Goal: Communication & Community: Participate in discussion

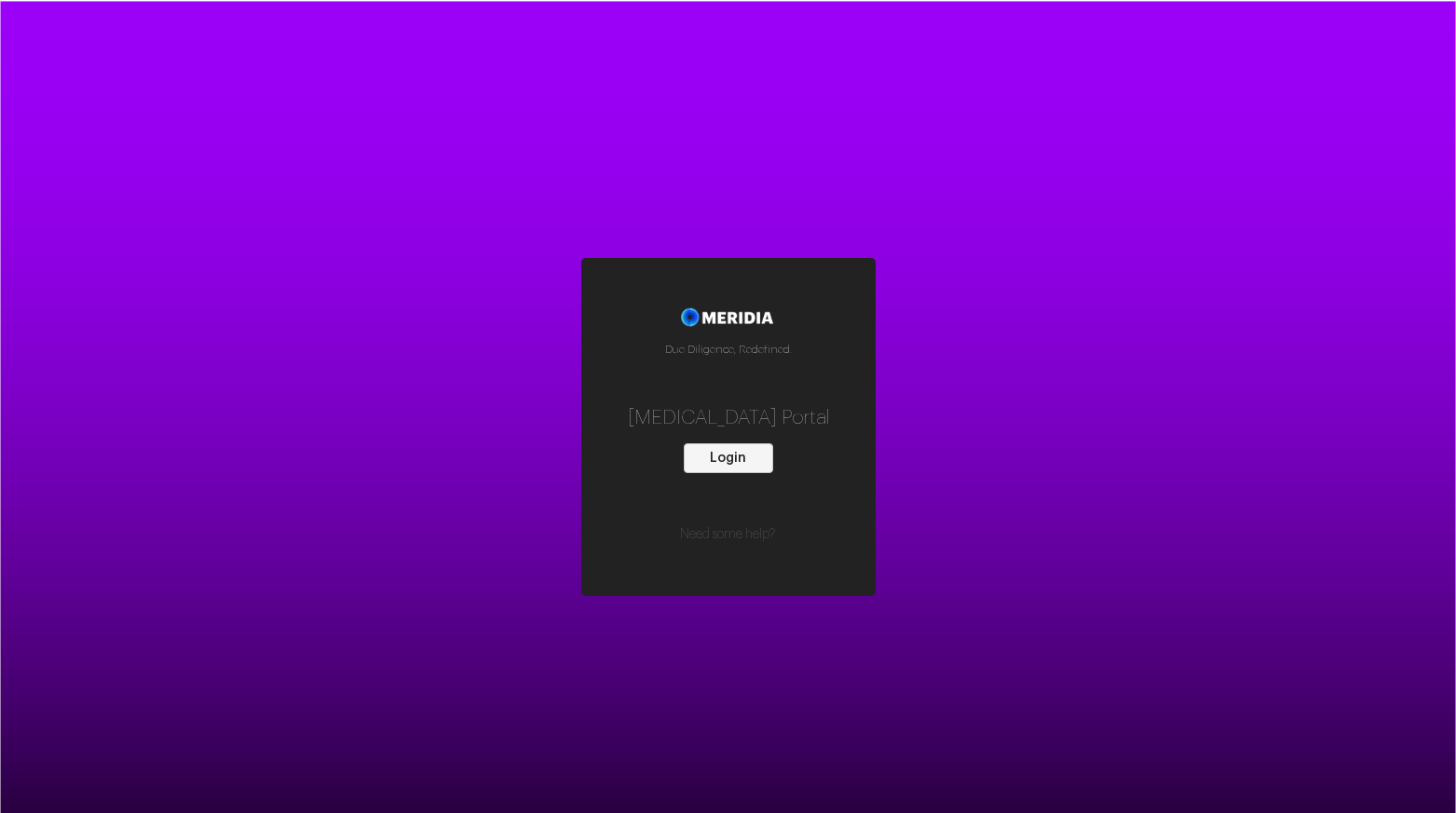
click at [723, 460] on button "Login" at bounding box center [728, 457] width 89 height 30
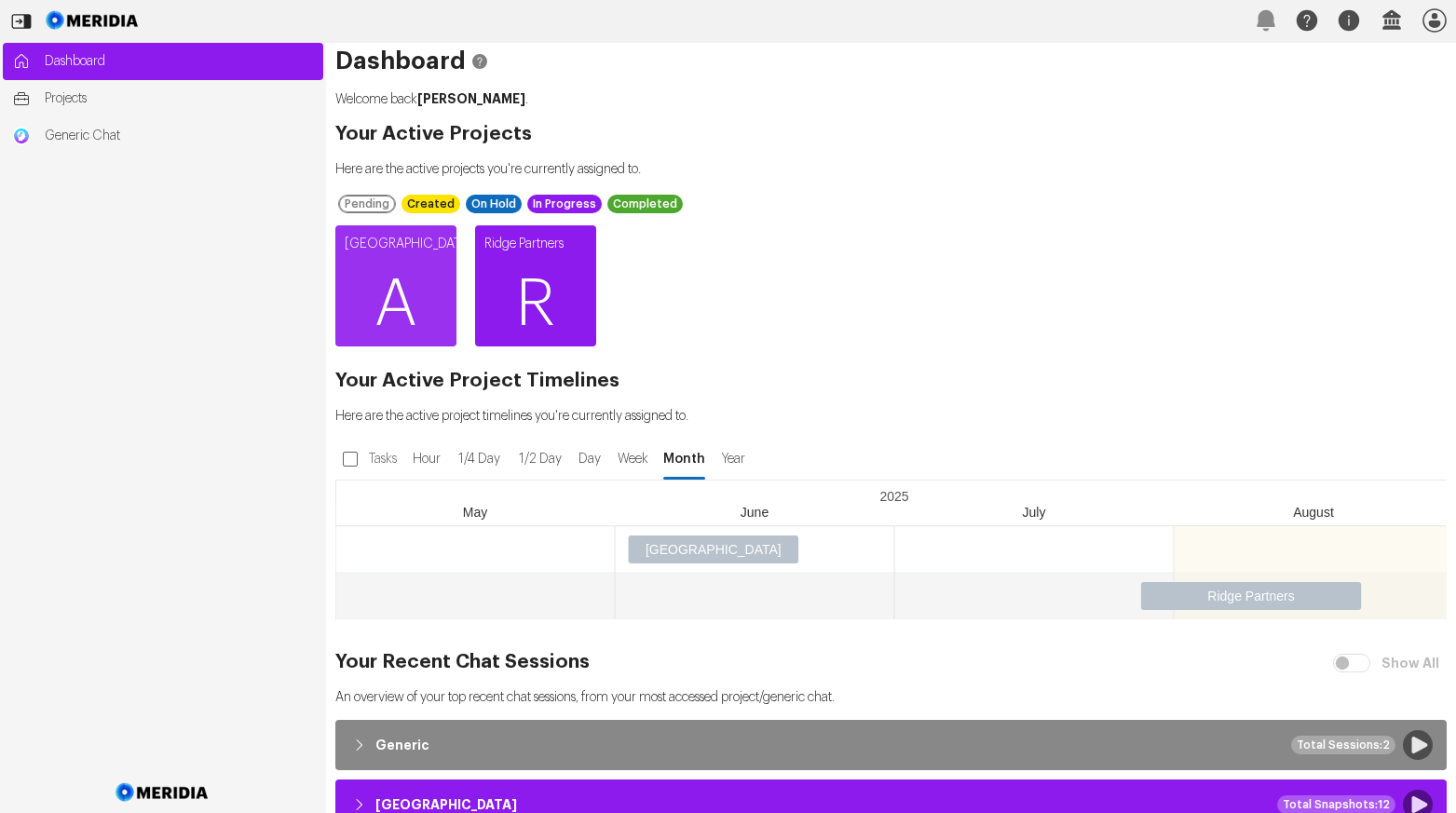
click at [533, 282] on span "R" at bounding box center [535, 304] width 121 height 112
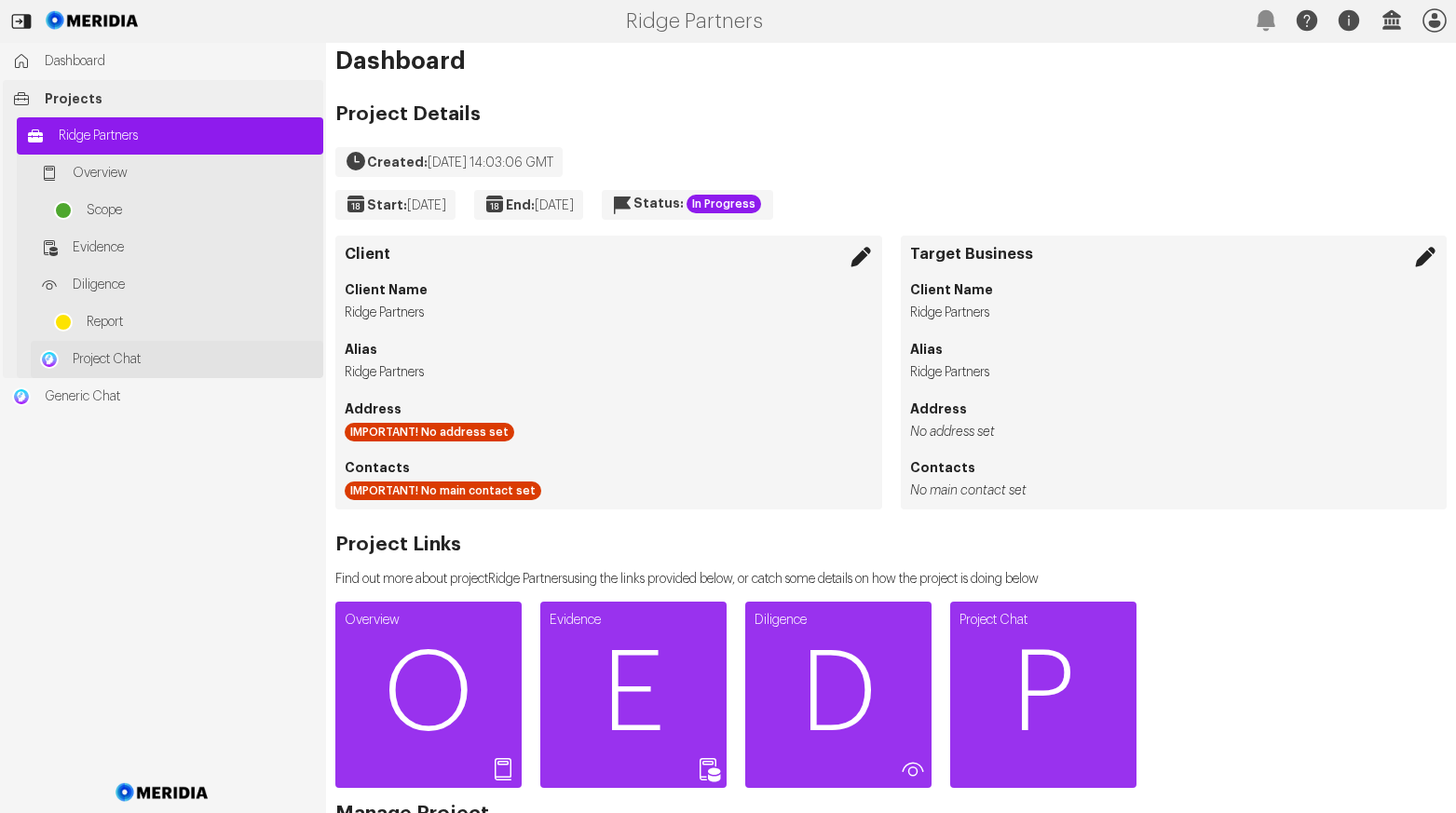
click at [99, 356] on span "Project Chat" at bounding box center [194, 359] width 242 height 18
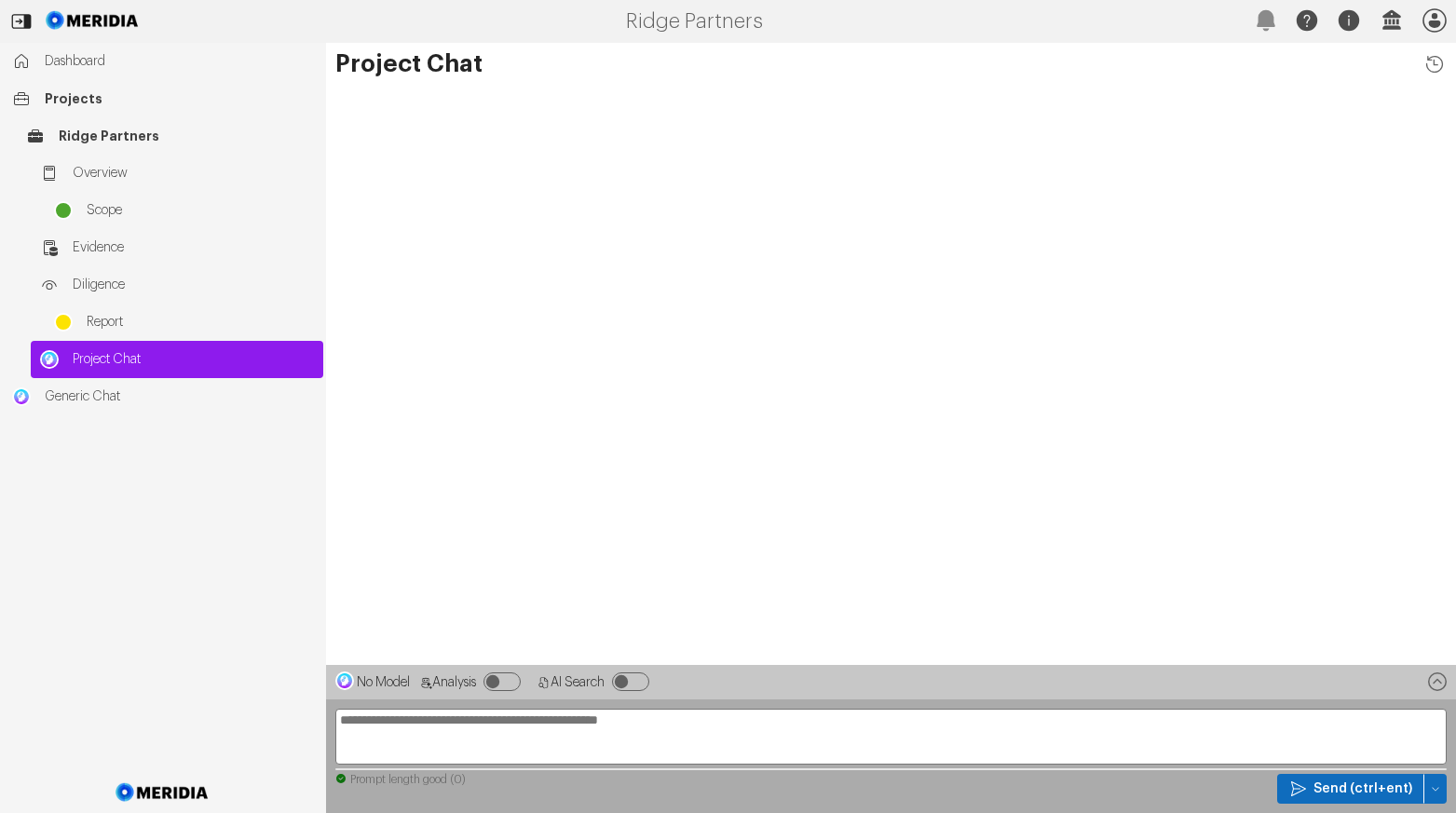
click at [435, 725] on textarea at bounding box center [891, 736] width 1112 height 56
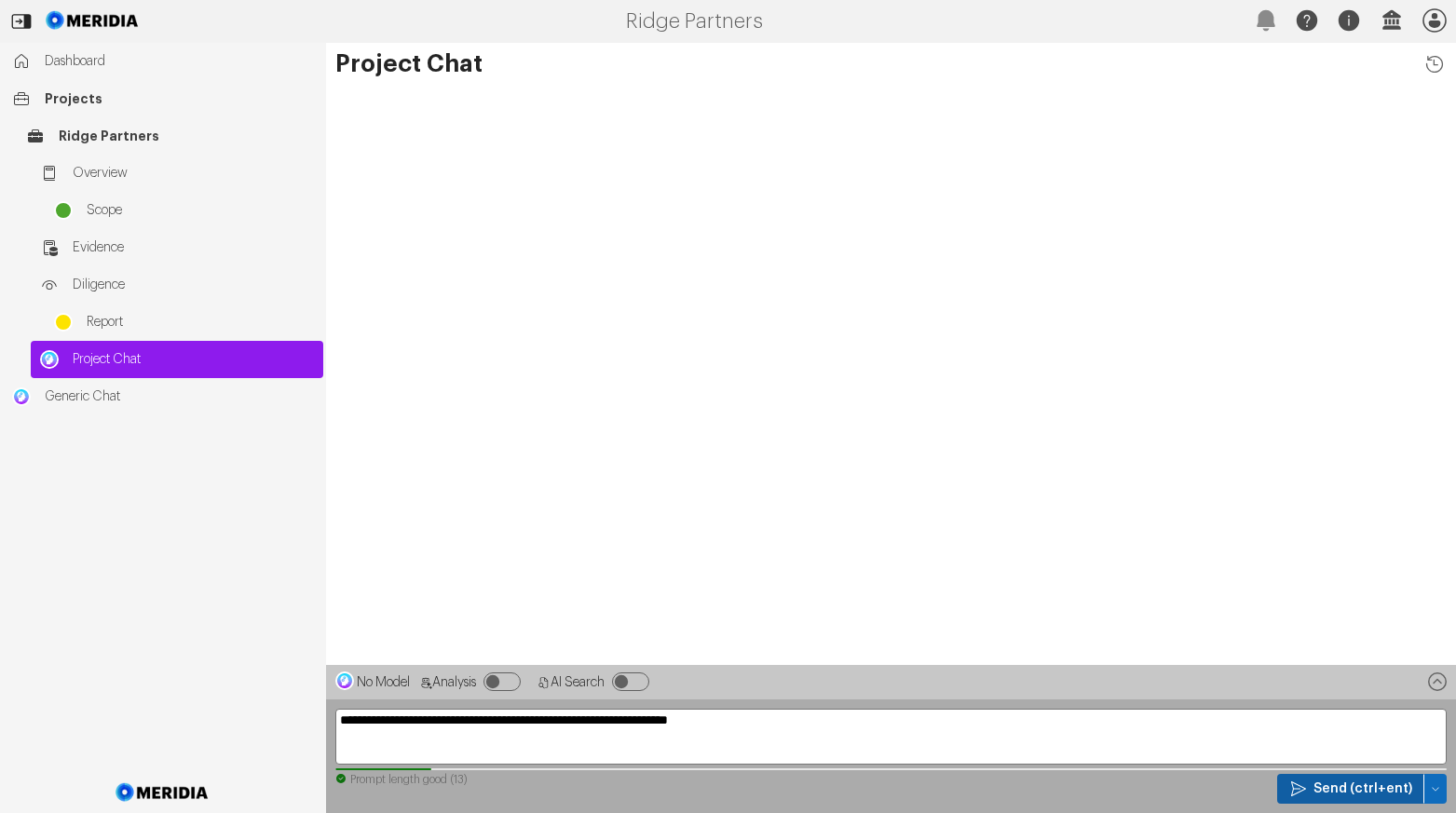
type textarea "**********"
click at [1374, 784] on span "Send (ctrl+ent)" at bounding box center [1363, 788] width 99 height 18
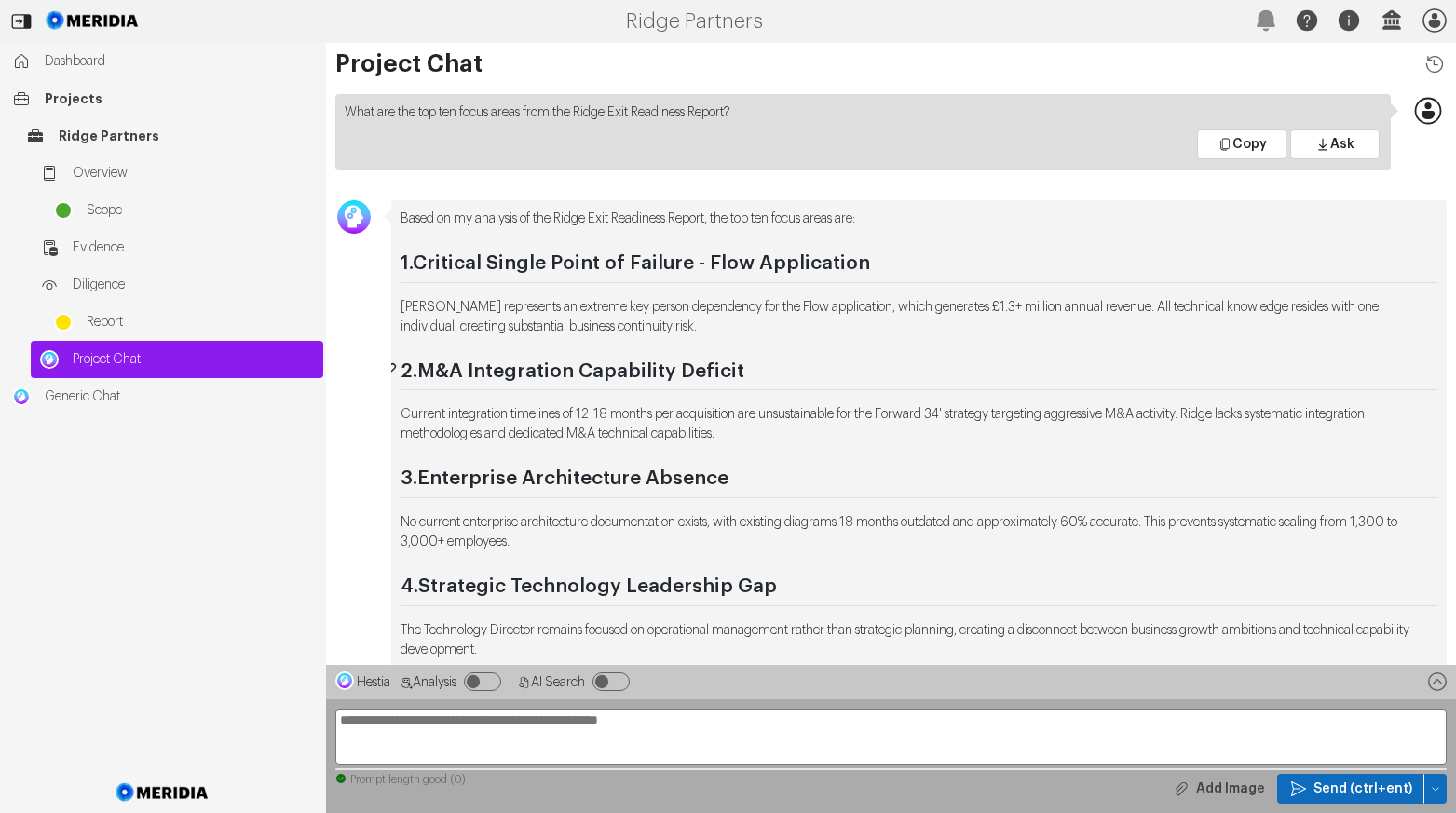
scroll to position [-699, 0]
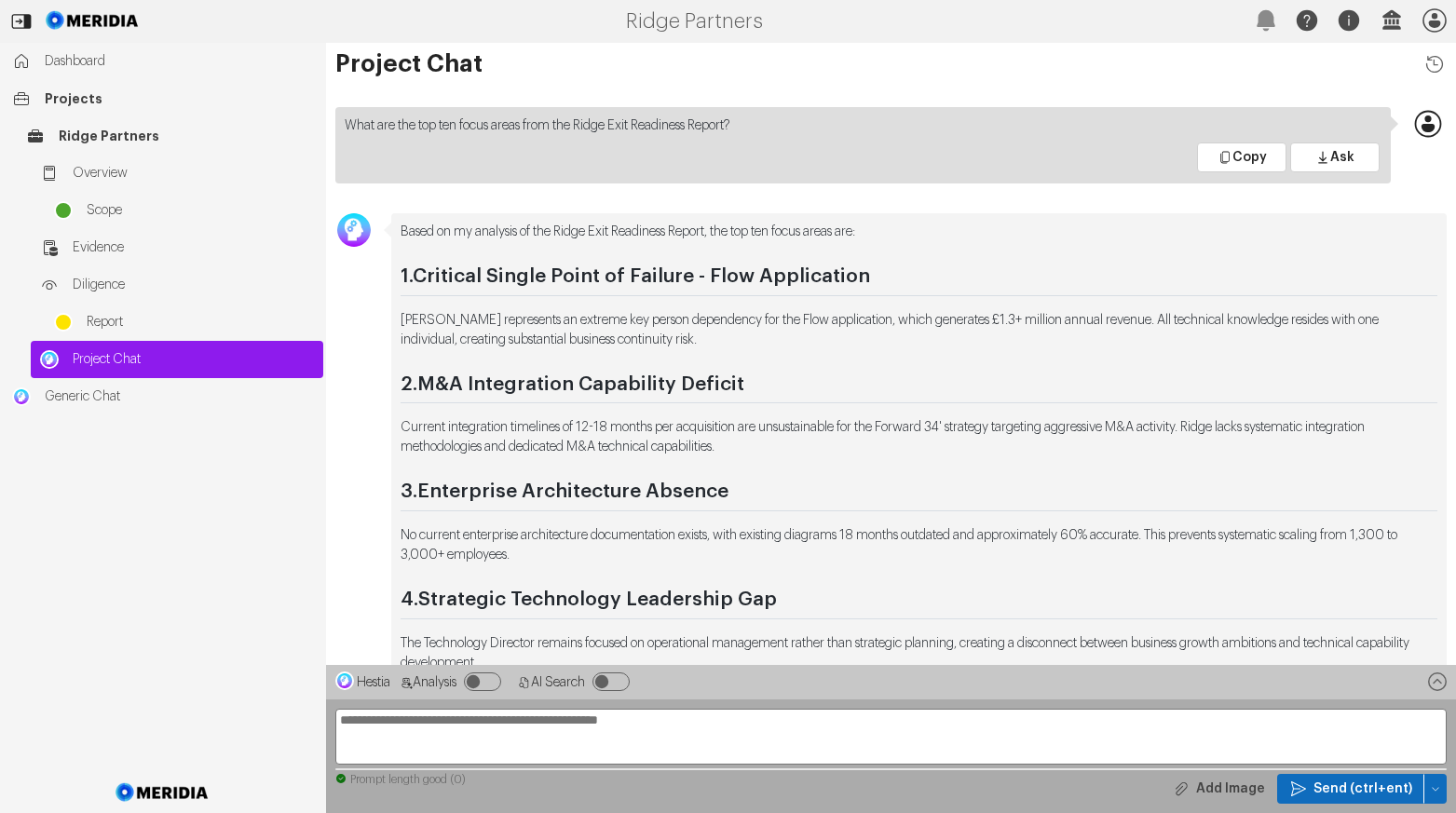
click at [426, 732] on textarea "**********" at bounding box center [891, 736] width 1112 height 56
click at [523, 717] on textarea "**********" at bounding box center [891, 736] width 1112 height 56
click at [521, 718] on textarea "**********" at bounding box center [891, 736] width 1112 height 56
click at [524, 722] on textarea "**********" at bounding box center [891, 736] width 1112 height 56
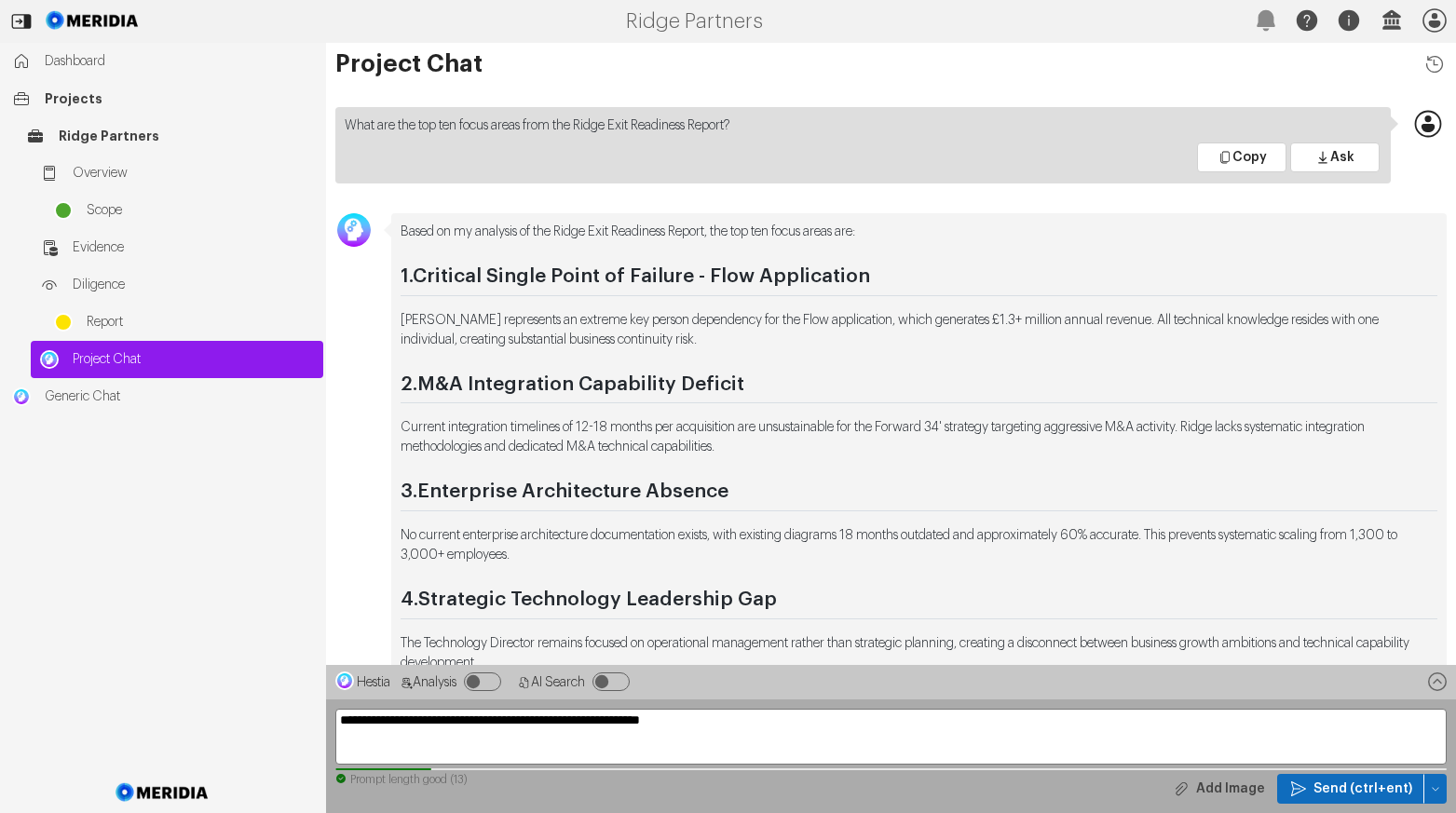
click at [757, 723] on textarea "**********" at bounding box center [891, 736] width 1112 height 56
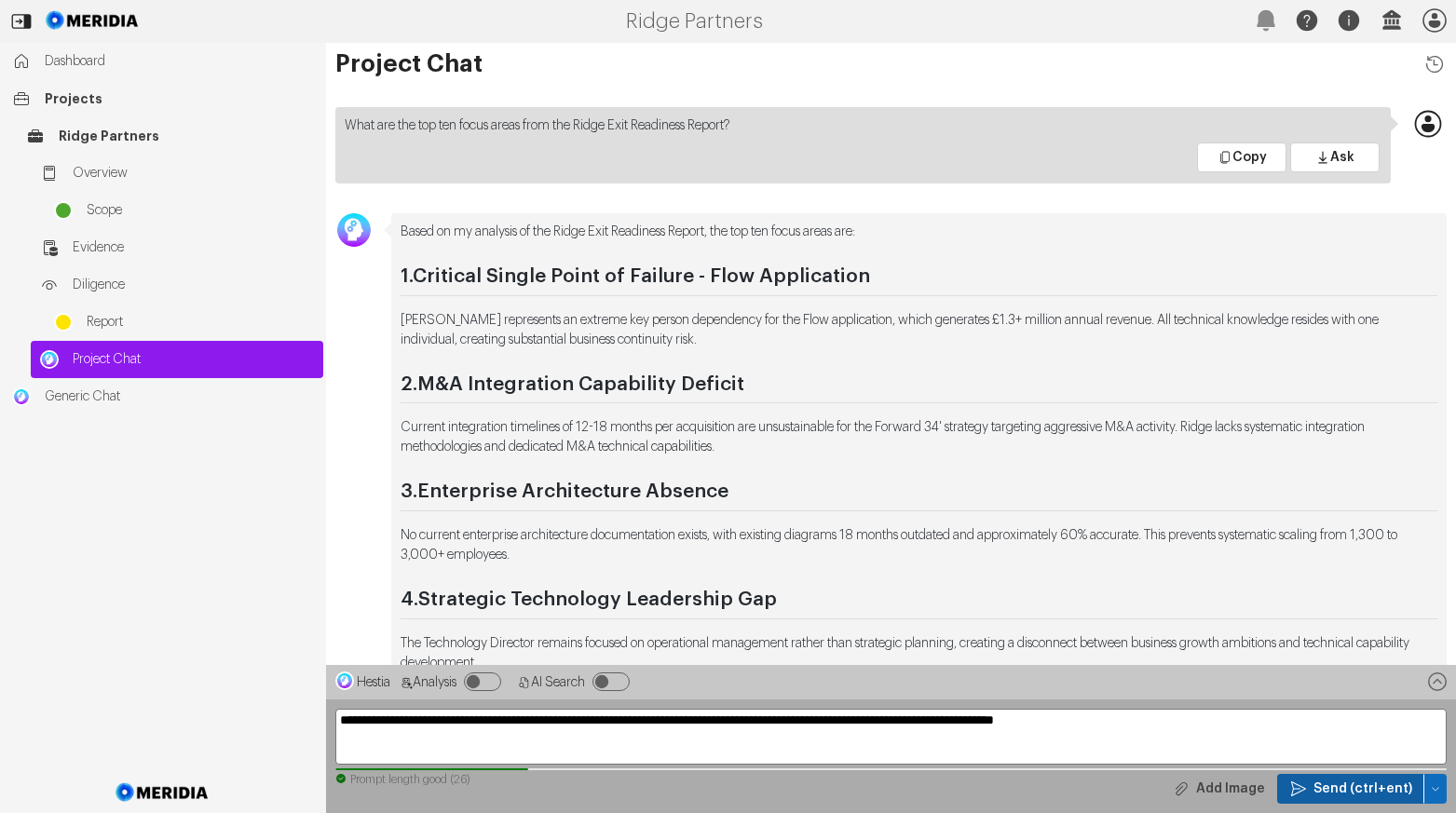
type textarea "**********"
click at [1371, 789] on span "Send (ctrl+ent)" at bounding box center [1363, 788] width 99 height 18
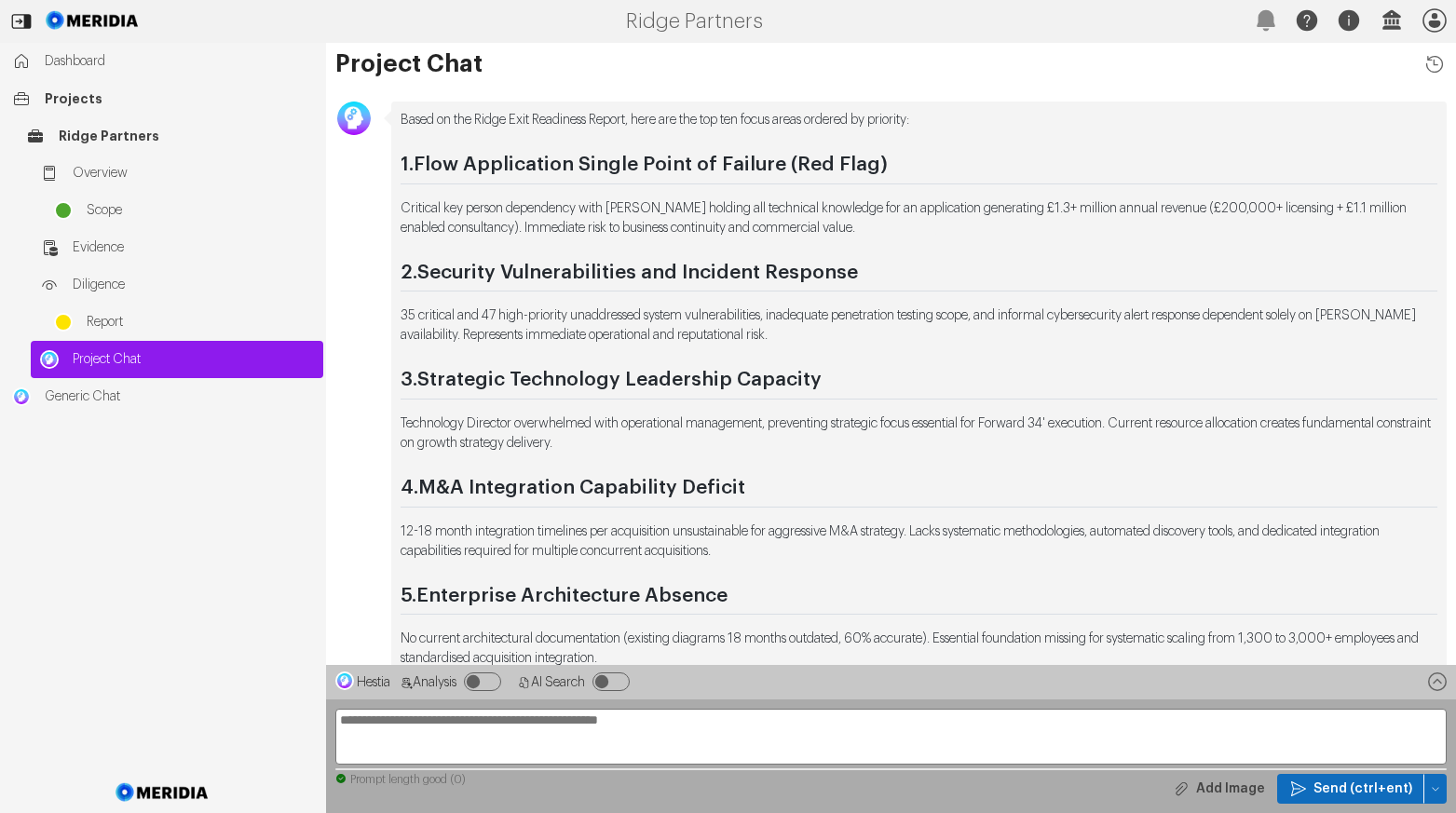
scroll to position [-652, 0]
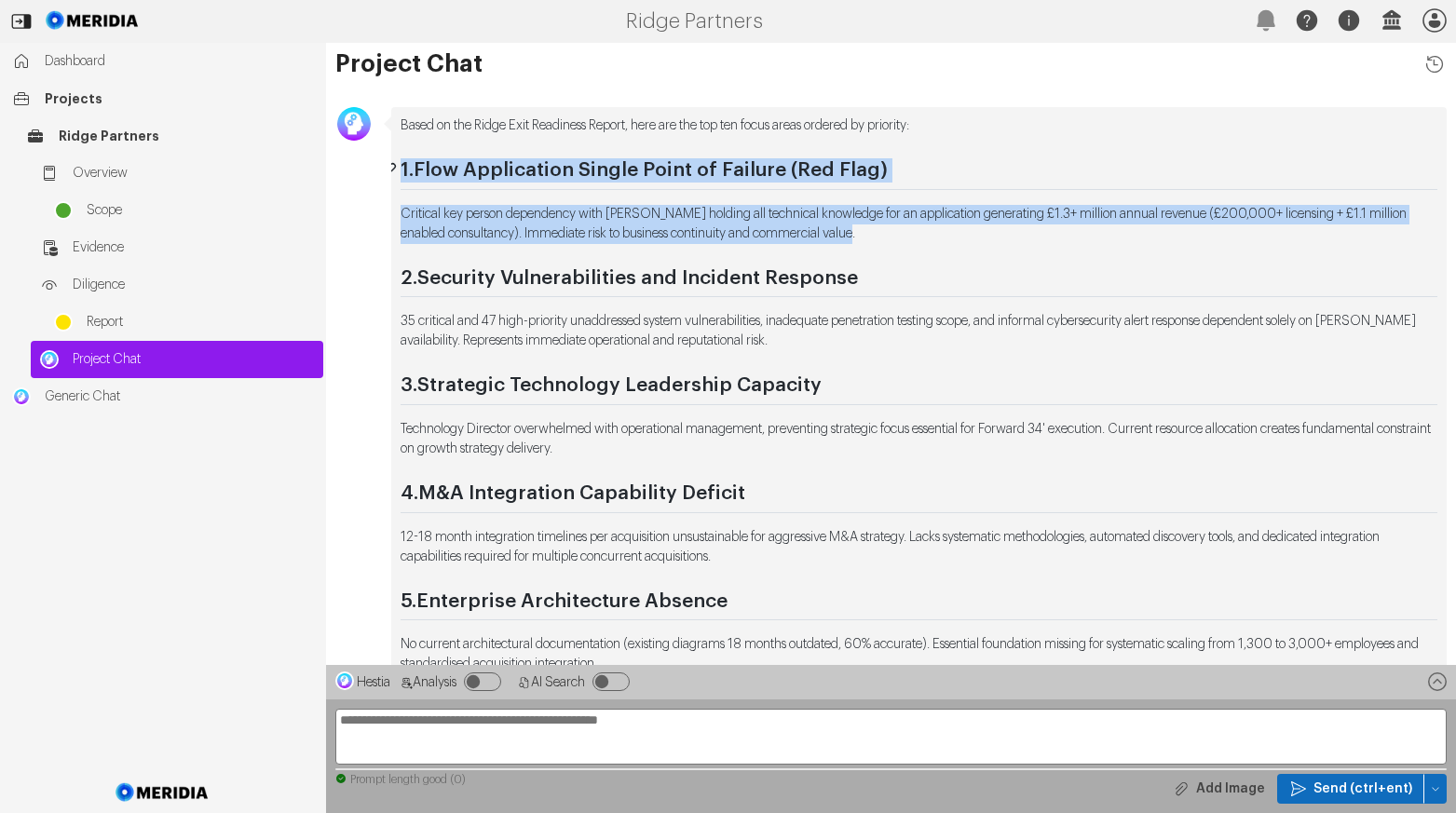
drag, startPoint x: 893, startPoint y: 233, endPoint x: 450, endPoint y: 192, distance: 444.9
click at [401, 170] on div "Based on the Ridge Exit Readiness Report, here are the top ten focus areas orde…" at bounding box center [919, 681] width 1037 height 1129
copy div "1. Flow Application Single Point of Failure (Red Flag) Critical key person depe…"
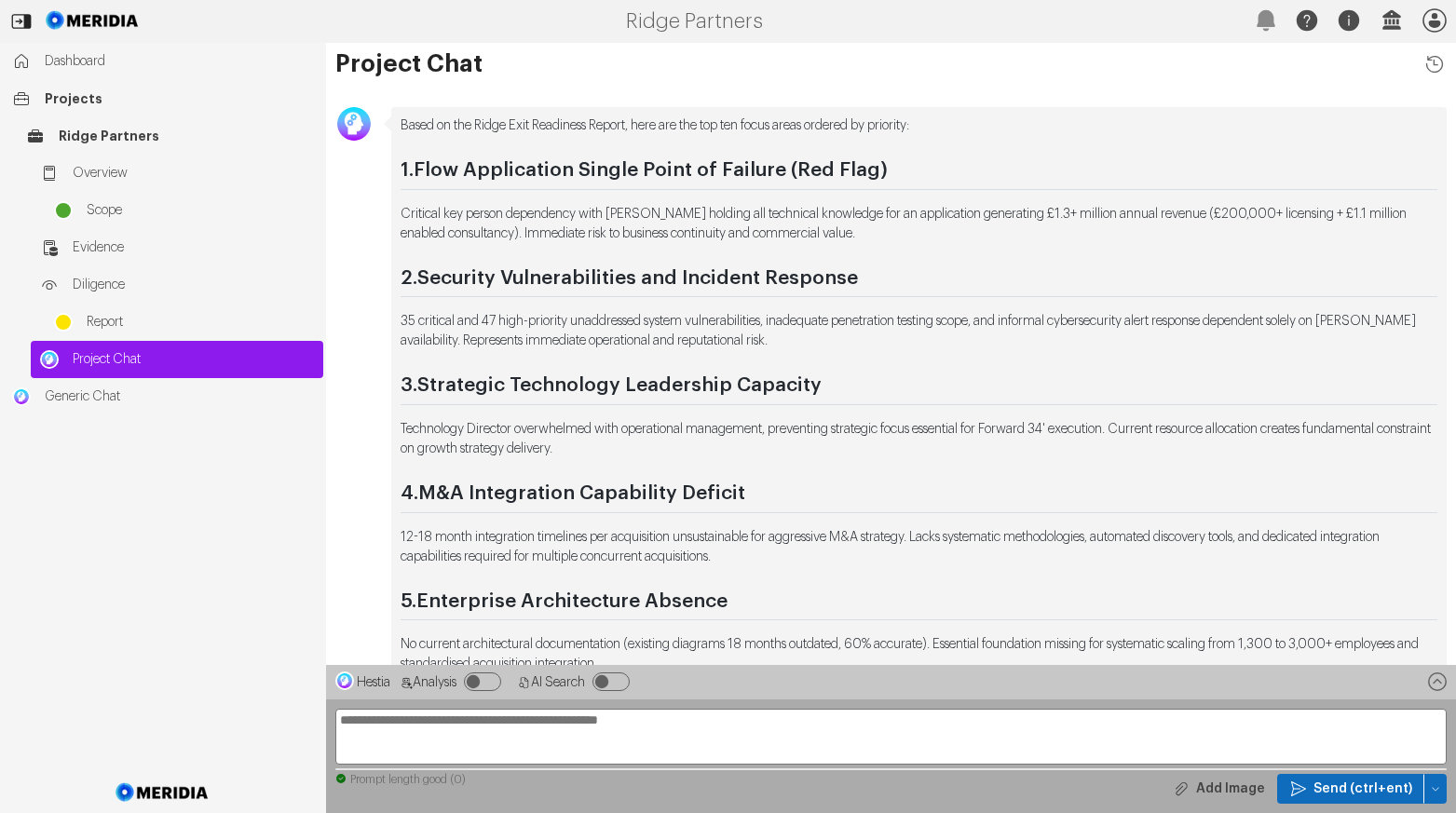
click at [830, 350] on p "35 critical and 47 high-priority unaddressed system vulnerabilities, inadequate…" at bounding box center [919, 331] width 1037 height 39
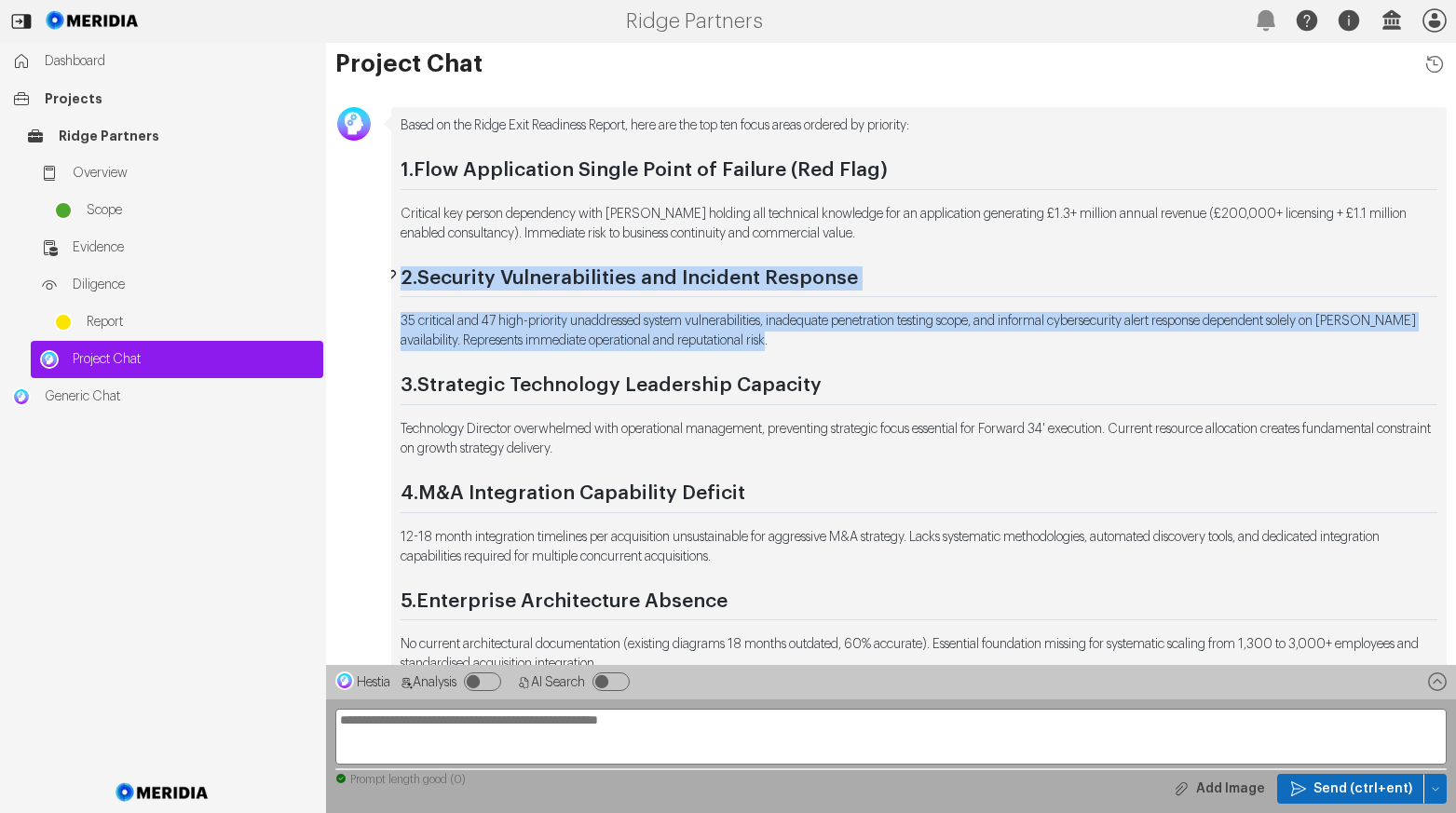
drag, startPoint x: 823, startPoint y: 341, endPoint x: 394, endPoint y: 276, distance: 433.9
click at [401, 276] on div "Based on the Ridge Exit Readiness Report, here are the top ten focus areas orde…" at bounding box center [919, 681] width 1037 height 1129
drag, startPoint x: 852, startPoint y: 341, endPoint x: 840, endPoint y: 353, distance: 17.0
click at [852, 341] on p "35 critical and 47 high-priority unaddressed system vulnerabilities, inadequate…" at bounding box center [919, 331] width 1037 height 39
drag, startPoint x: 823, startPoint y: 339, endPoint x: 346, endPoint y: 265, distance: 482.7
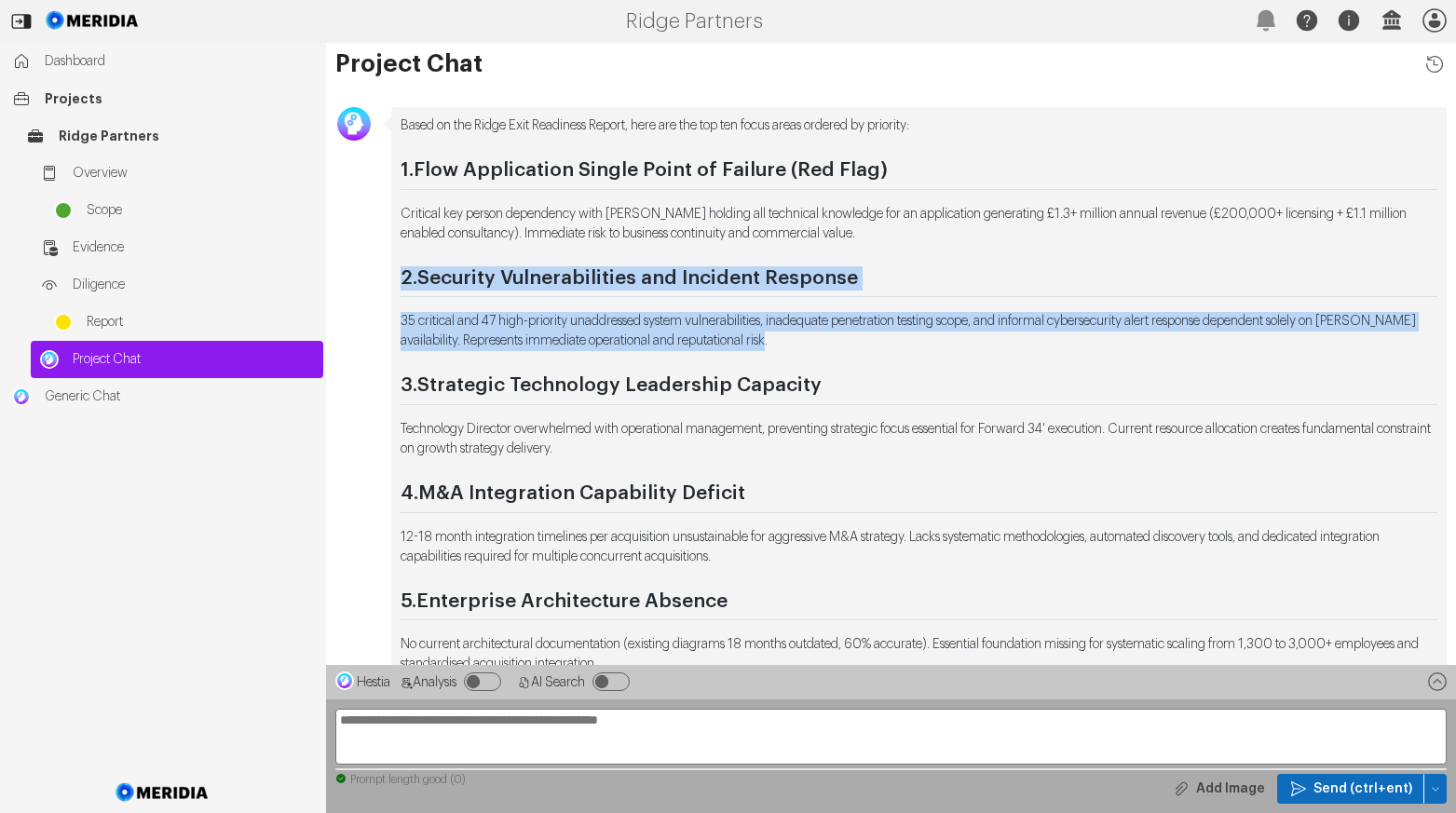
click at [346, 265] on div "Based on the Ridge Exit Readiness Report, here are the top ten focus areas orde…" at bounding box center [891, 700] width 1130 height 1186
copy div "2. Security Vulnerabilities and Incident Response 35 critical and 47 high-prior…"
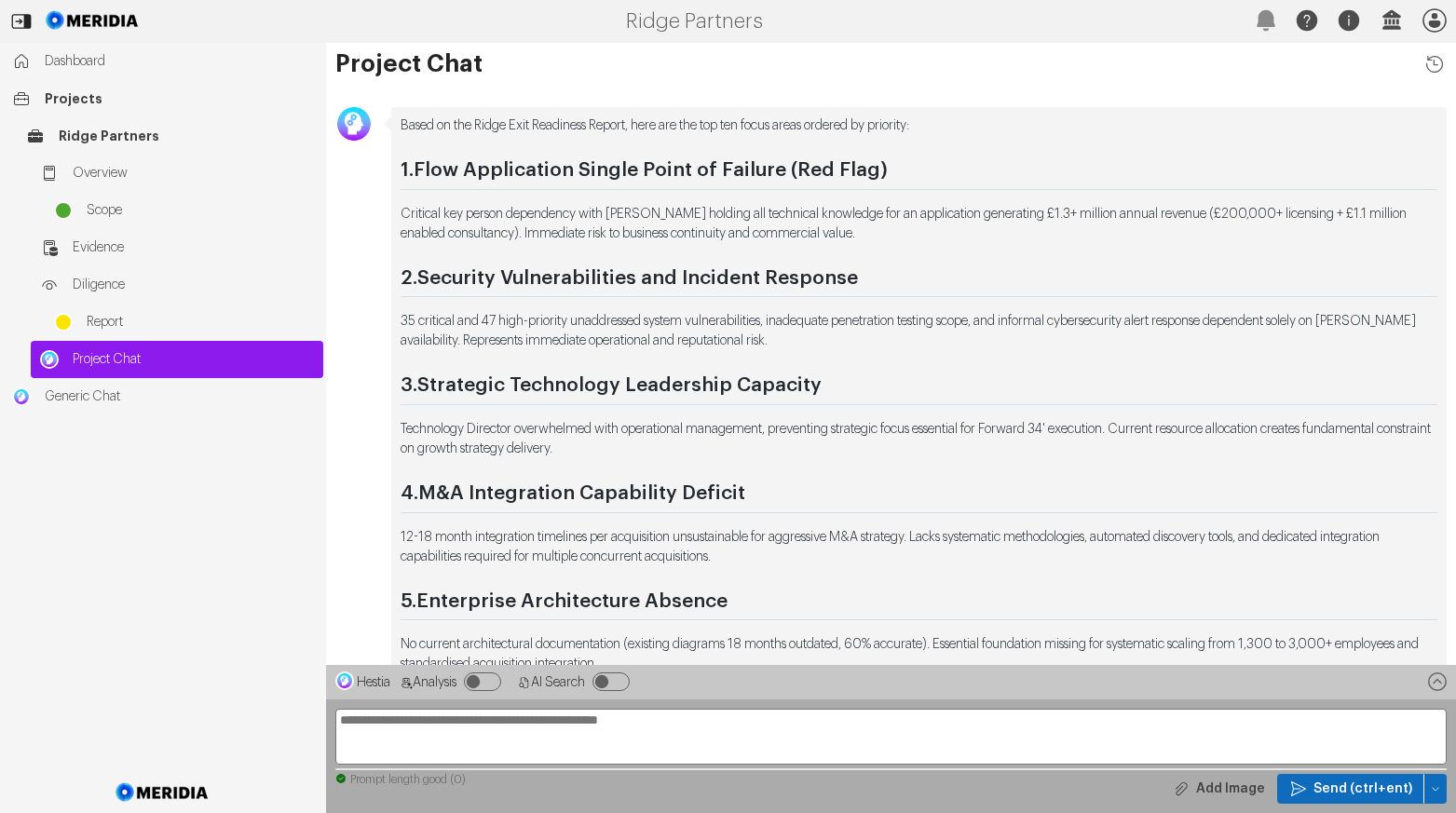
click at [699, 448] on p "Technology Director overwhelmed with operational management, preventing strateg…" at bounding box center [919, 439] width 1037 height 39
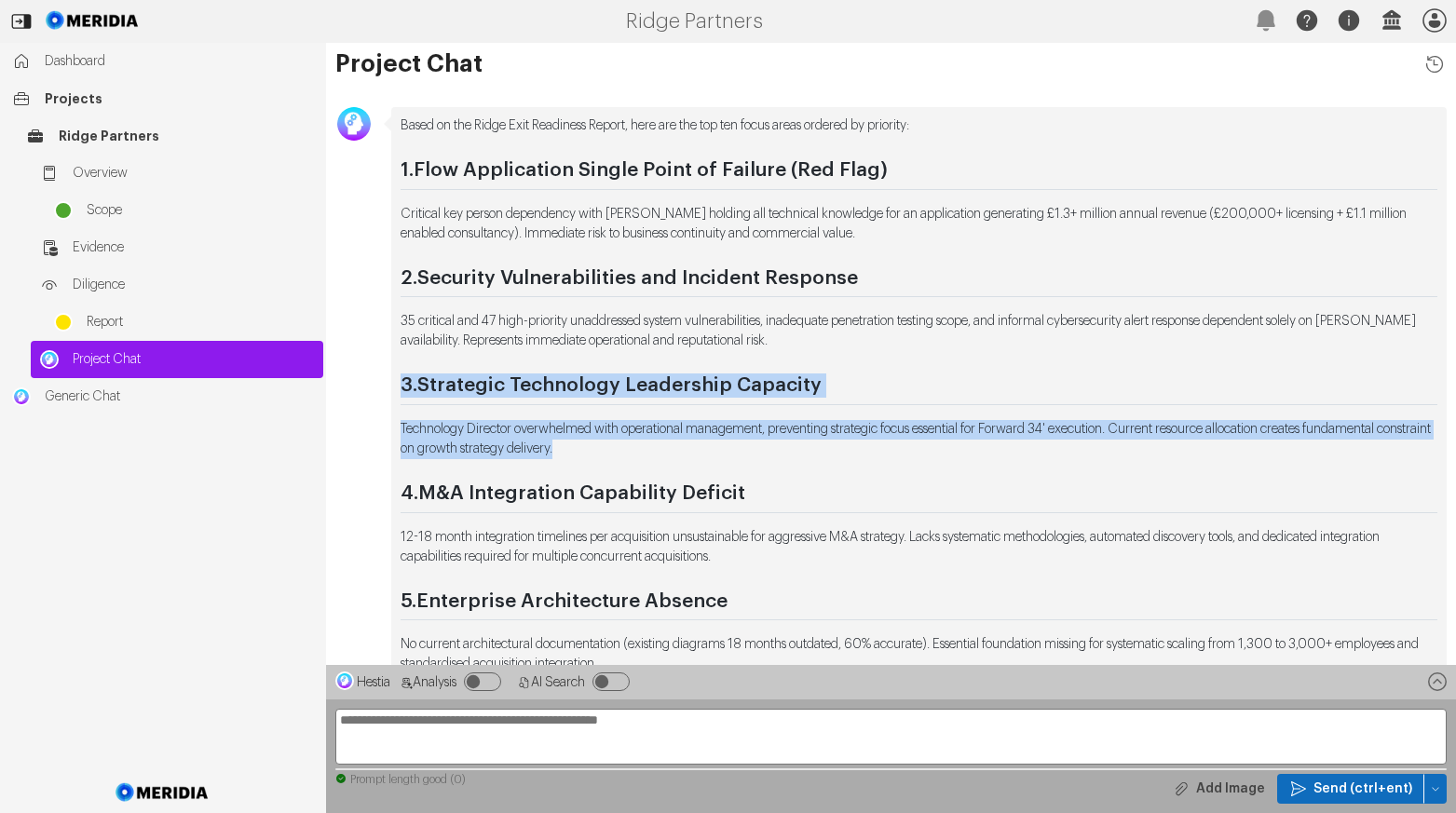
drag, startPoint x: 703, startPoint y: 448, endPoint x: 381, endPoint y: 384, distance: 328.3
click at [380, 385] on div "Based on the Ridge Exit Readiness Report, here are the top ten focus areas orde…" at bounding box center [891, 700] width 1130 height 1186
copy div "3. Strategic Technology Leadership Capacity Technology Director overwhelmed wit…"
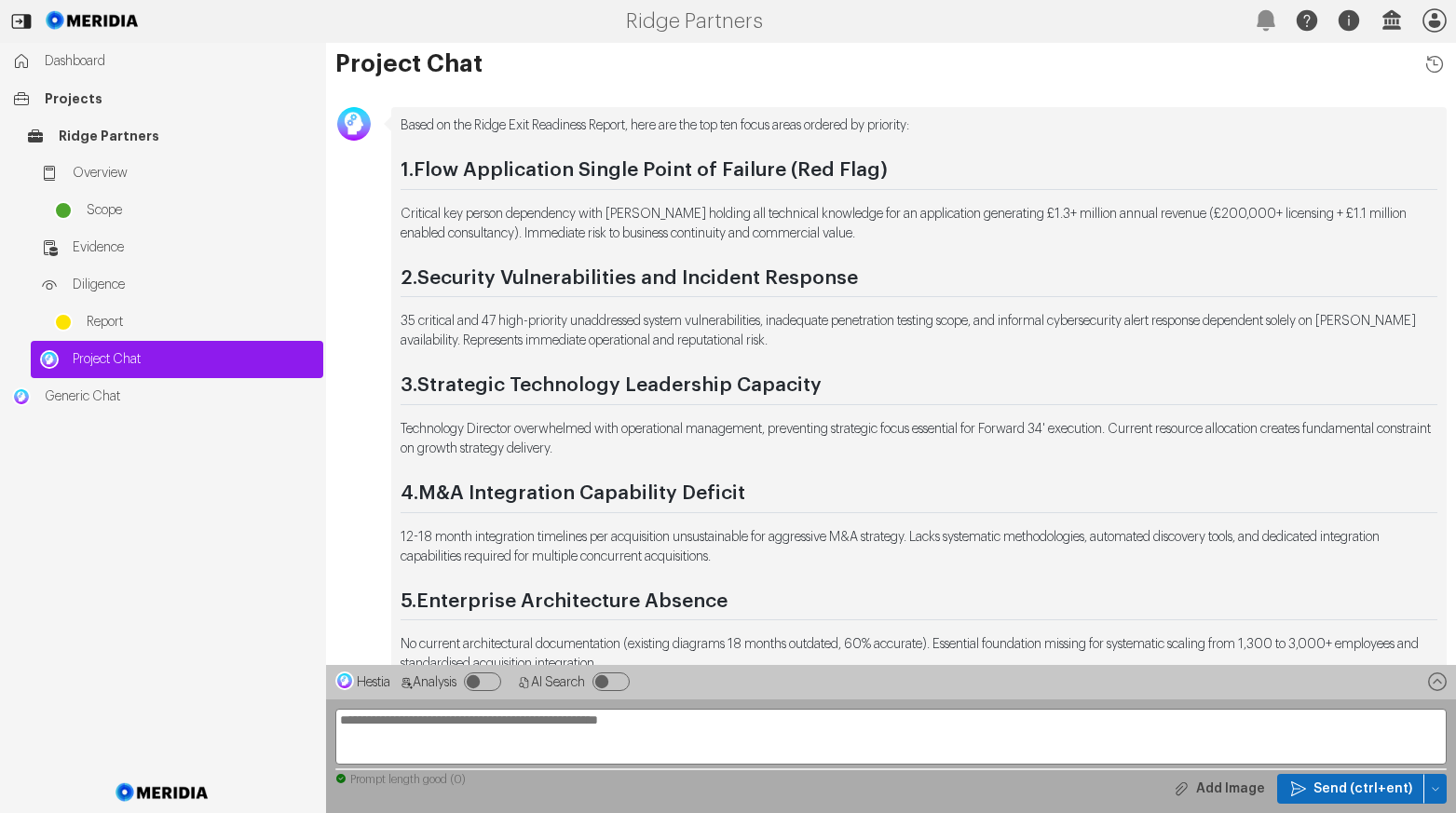
click at [809, 557] on p "12-18 month integration timelines per acquisition unsustainable for aggressive …" at bounding box center [919, 547] width 1037 height 39
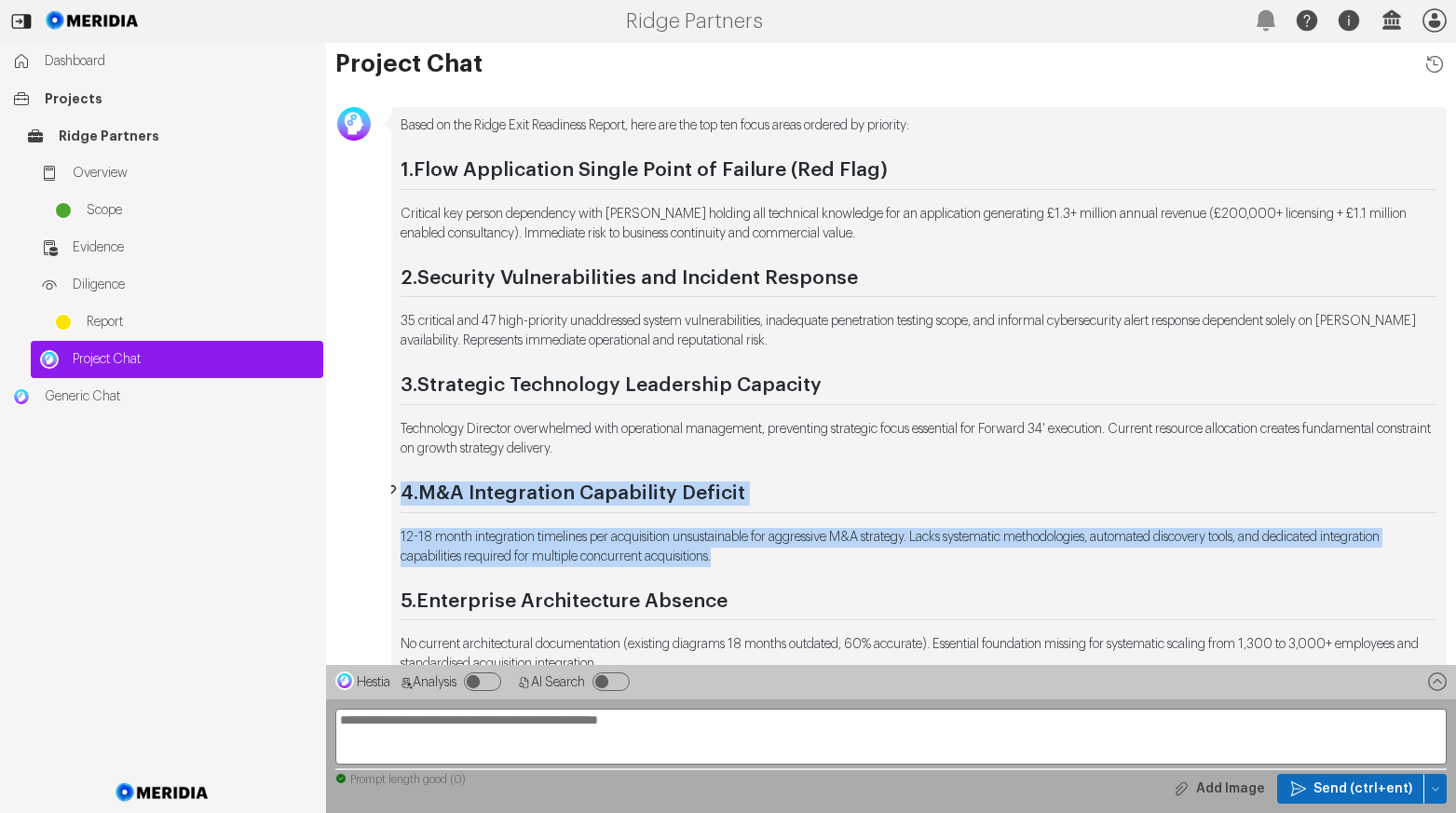
drag, startPoint x: 801, startPoint y: 556, endPoint x: 397, endPoint y: 488, distance: 409.7
click at [401, 488] on div "Based on the Ridge Exit Readiness Report, here are the top ten focus areas orde…" at bounding box center [919, 681] width 1037 height 1129
copy div "4. M&A Integration Capability Deficit 12-18 month integration timelines per acq…"
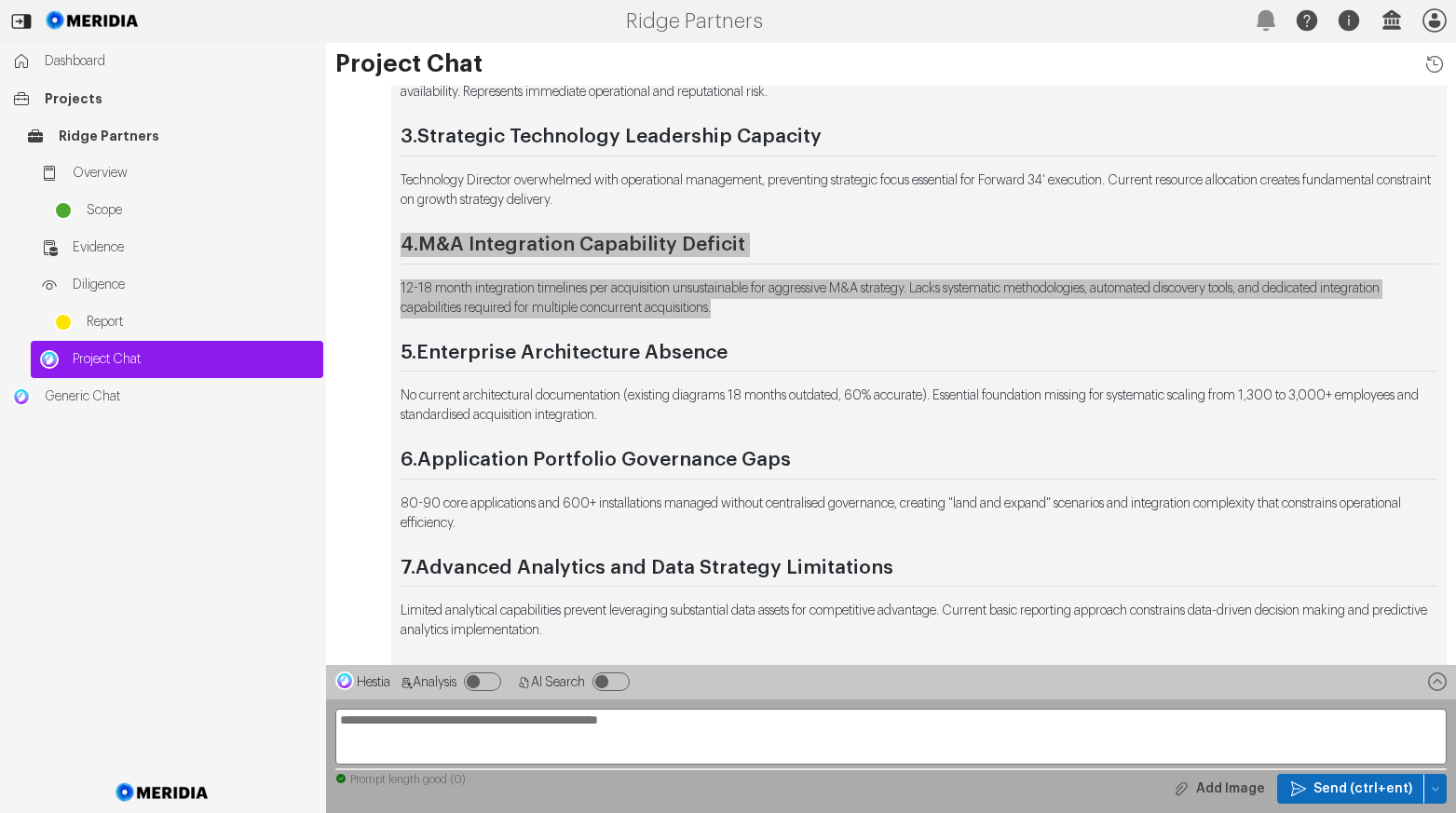
scroll to position [-279, 0]
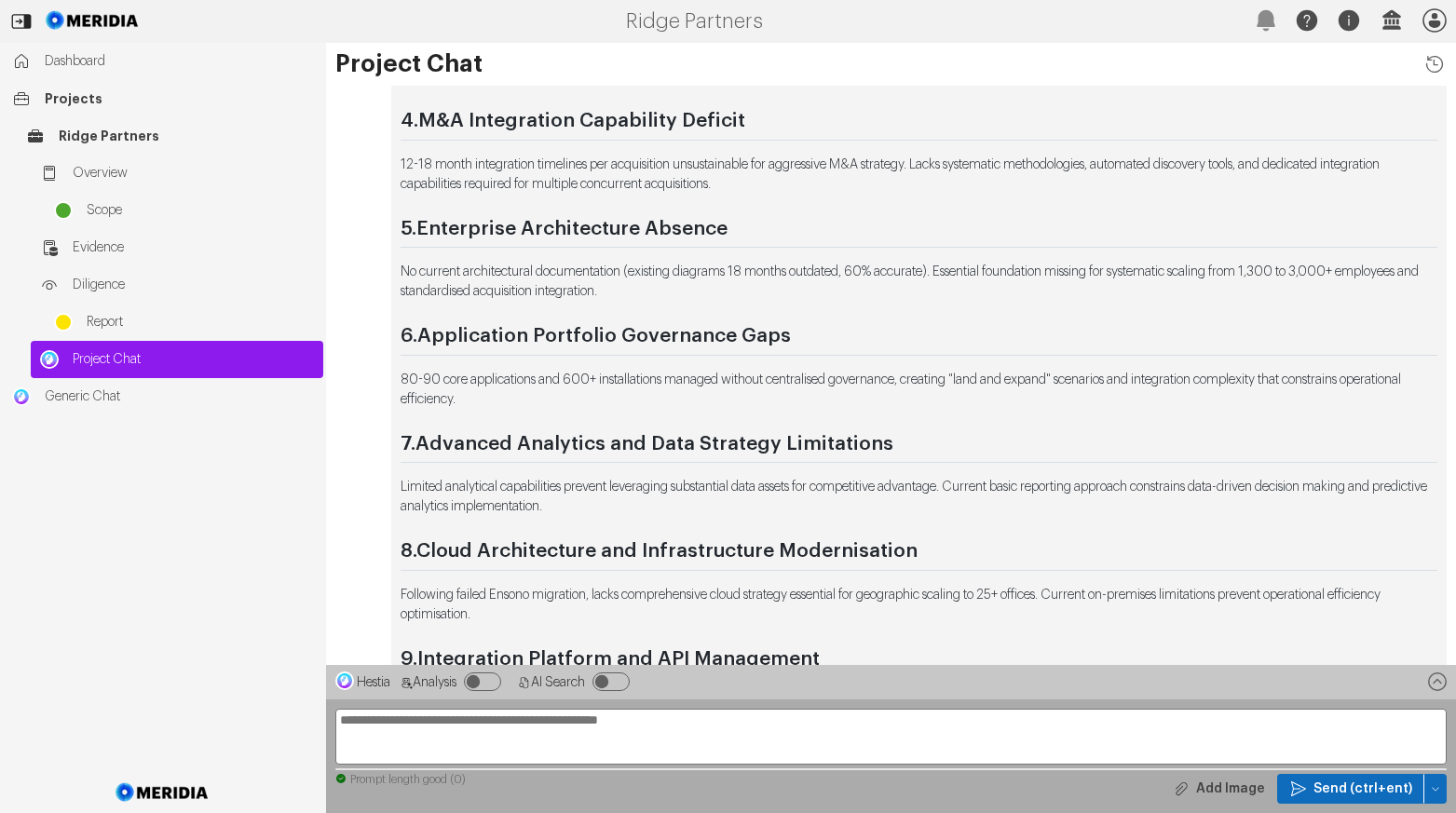
click at [716, 291] on p "No current architectural documentation (existing diagrams 18 months outdated, 6…" at bounding box center [919, 282] width 1037 height 39
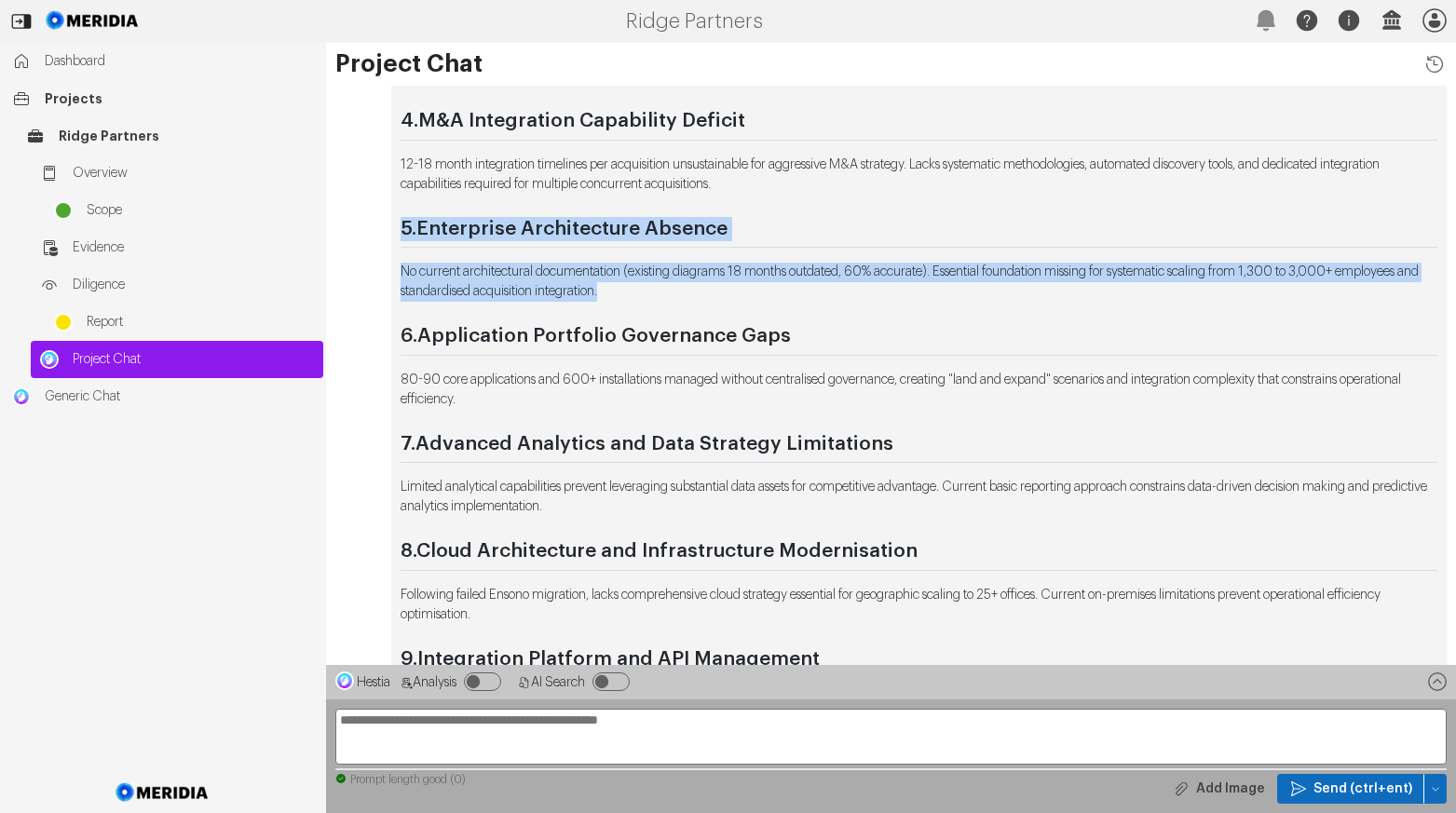
drag, startPoint x: 708, startPoint y: 289, endPoint x: 374, endPoint y: 218, distance: 341.5
click at [373, 218] on div "Based on the Ridge Exit Readiness Report, here are the top ten focus areas orde…" at bounding box center [891, 327] width 1130 height 1186
copy div "5. Enterprise Architecture Absence No current architectural documentation (exis…"
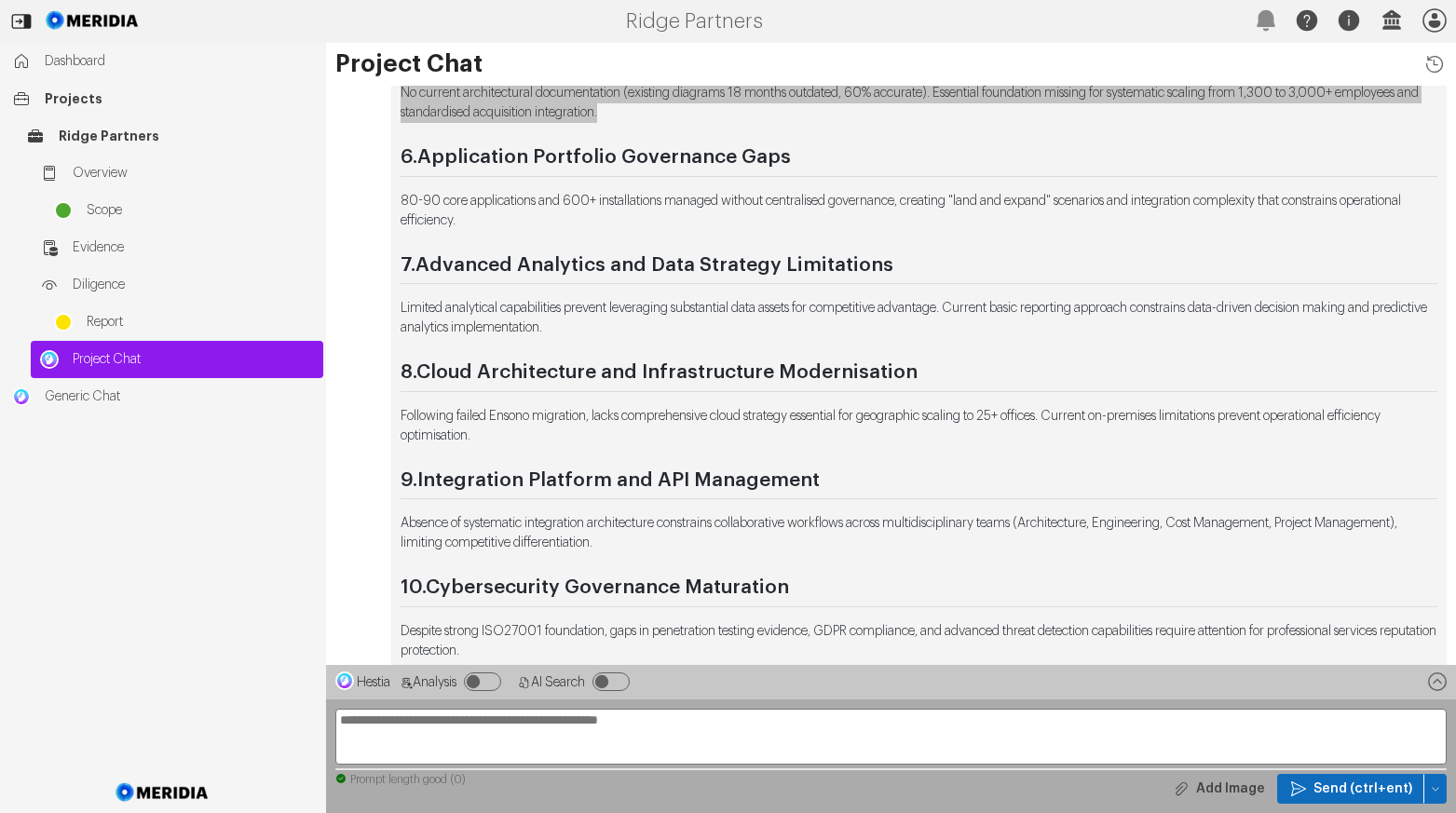
scroll to position [-93, 0]
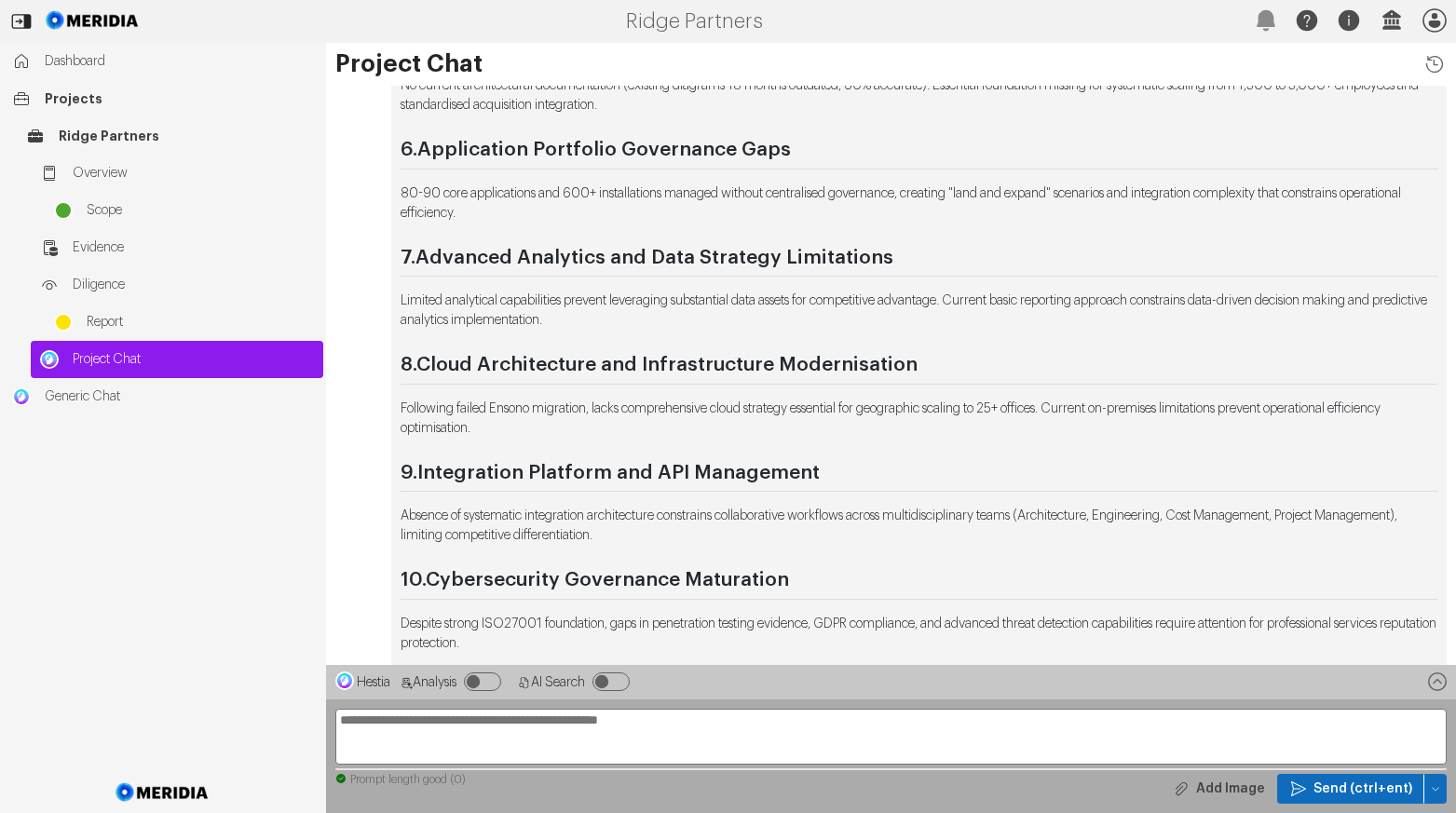
click at [536, 207] on p "80-90 core applications and 600+ installations managed without centralised gove…" at bounding box center [919, 203] width 1037 height 39
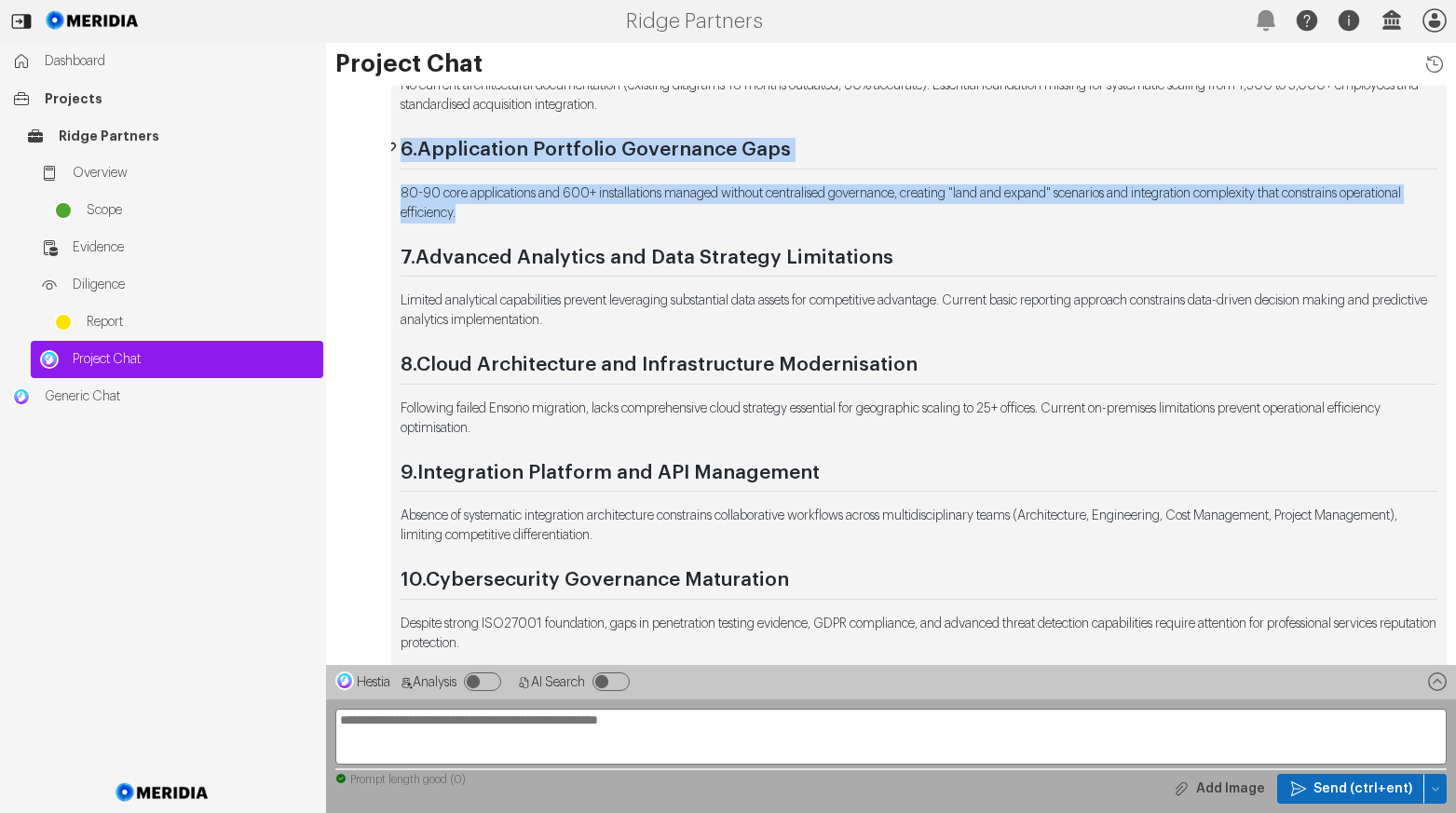
drag, startPoint x: 532, startPoint y: 212, endPoint x: 395, endPoint y: 150, distance: 150.4
click at [401, 150] on div "Based on the Ridge Exit Readiness Report, here are the top ten focus areas orde…" at bounding box center [919, 123] width 1037 height 1129
copy div "6. Application Portfolio Governance Gaps 80-90 core applications and 600+ insta…"
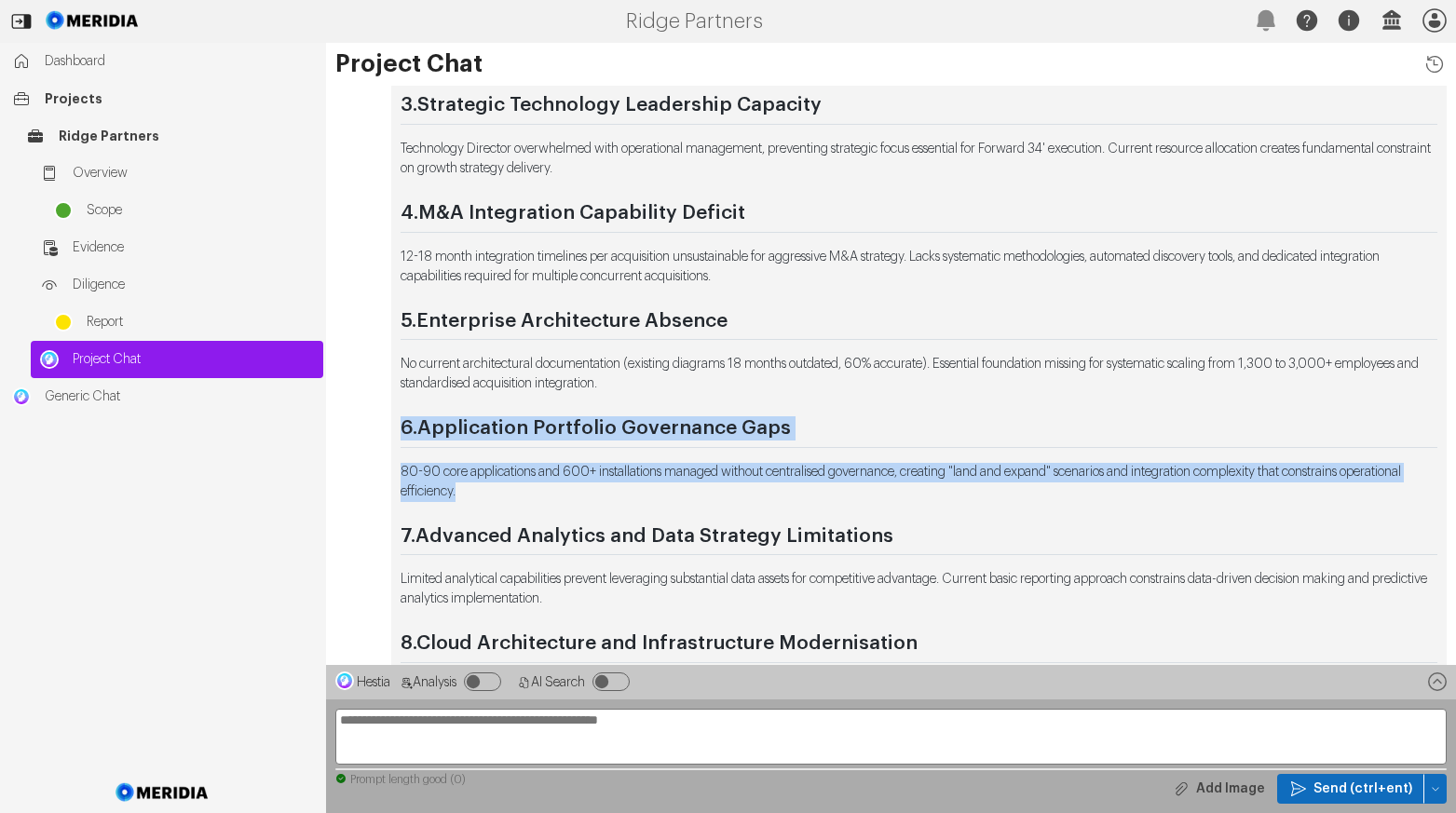
scroll to position [-279, 0]
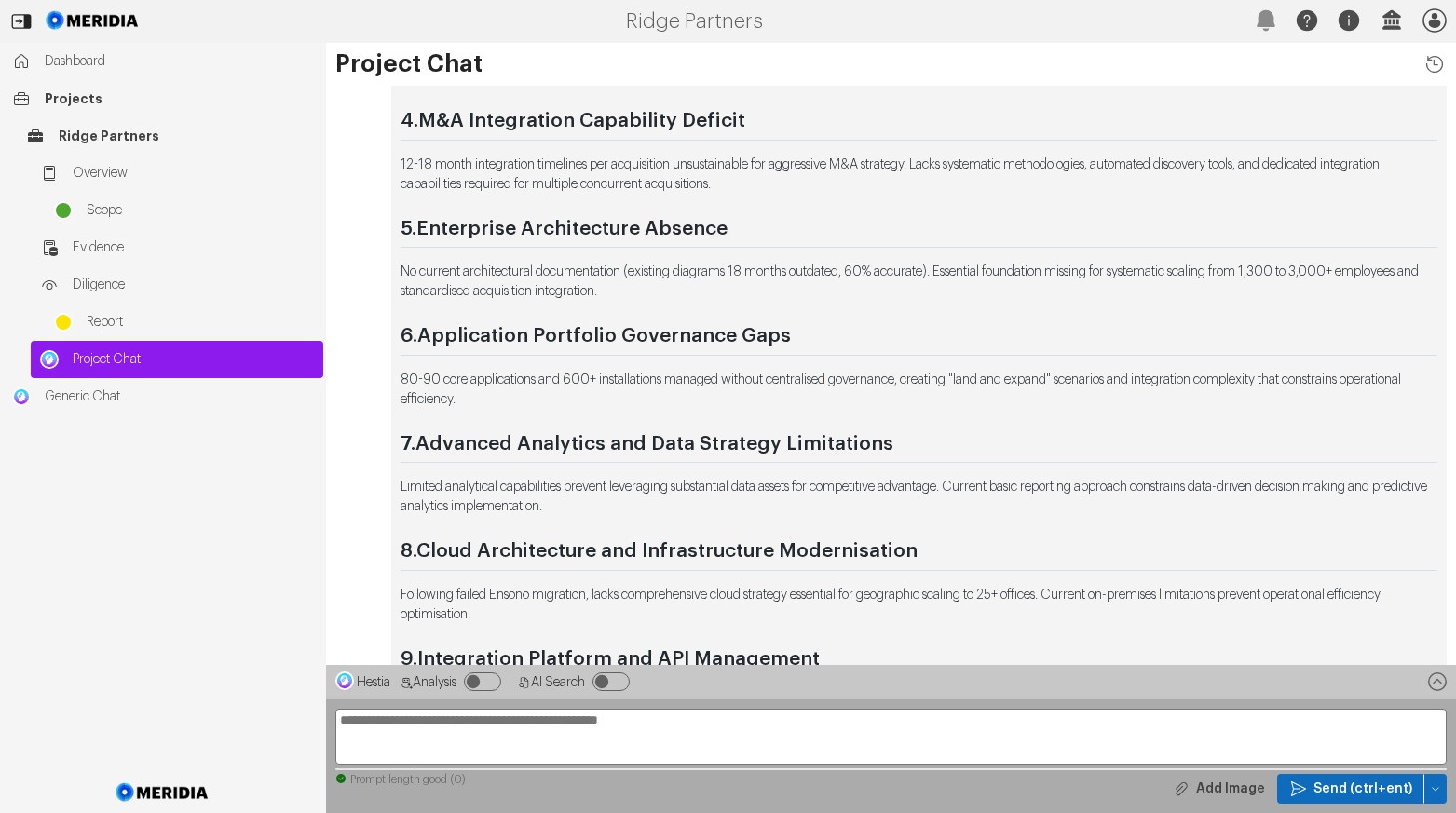
drag, startPoint x: 601, startPoint y: 417, endPoint x: 503, endPoint y: 407, distance: 98.5
click at [601, 417] on div "Based on the Ridge Exit Readiness Report, here are the top ten focus areas orde…" at bounding box center [919, 309] width 1037 height 1129
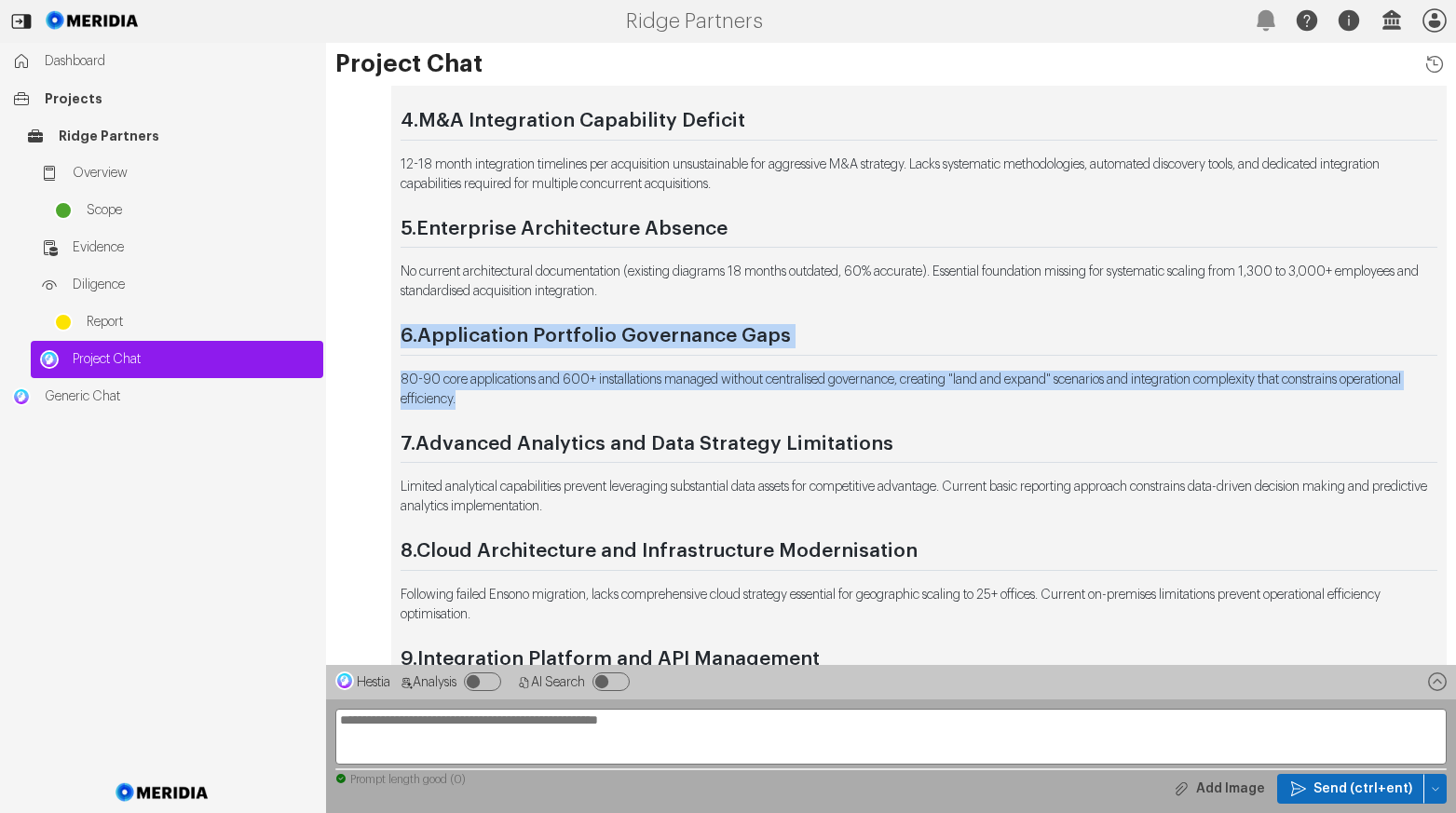
drag, startPoint x: 528, startPoint y: 400, endPoint x: 400, endPoint y: 351, distance: 137.1
click at [400, 351] on div "Based on the Ridge Exit Readiness Report, here are the top ten focus areas orde…" at bounding box center [919, 327] width 1056 height 1186
copy div "6. Application Portfolio Governance Gaps 80-90 core applications and 600+ insta…"
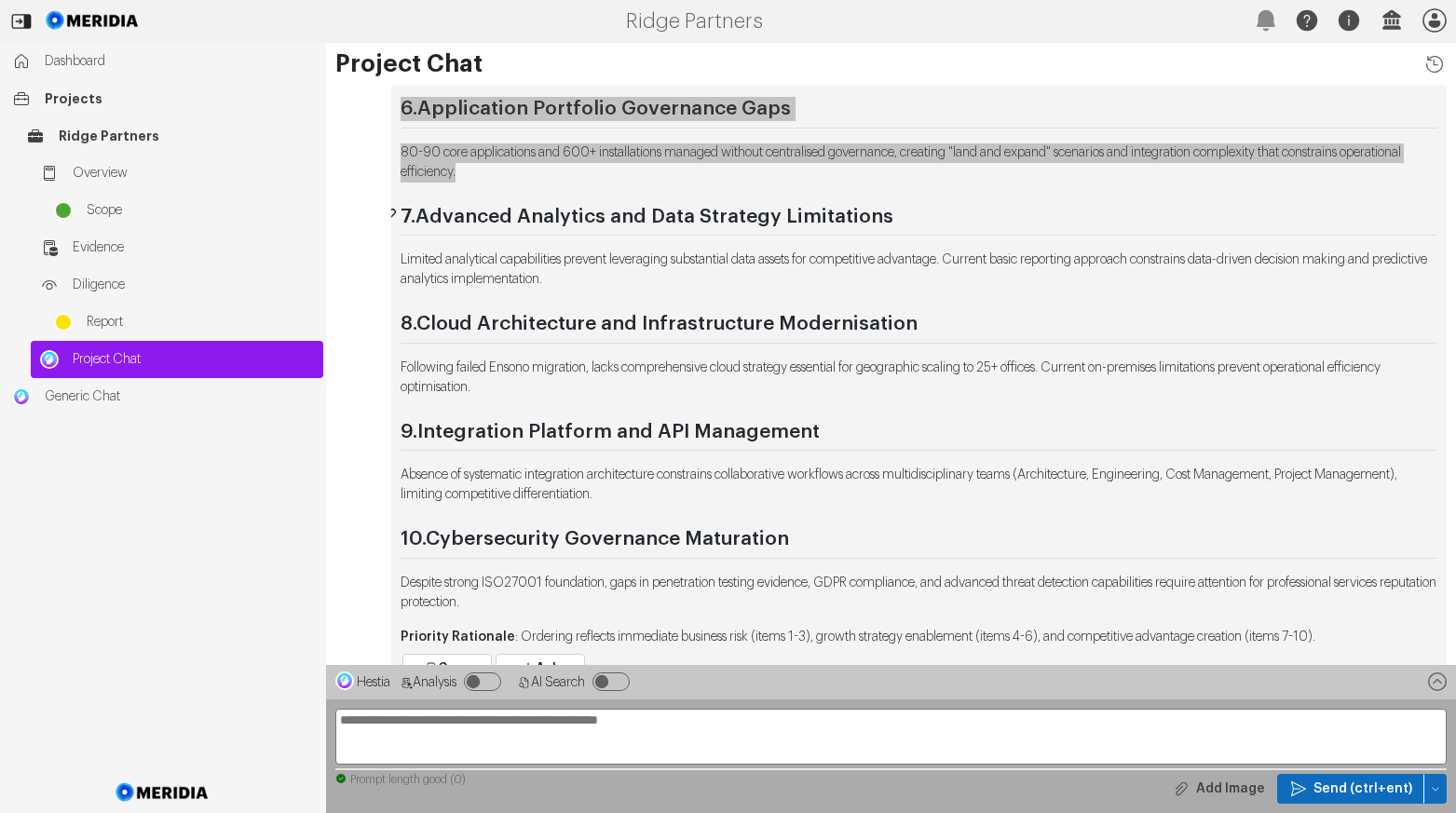
scroll to position [0, 0]
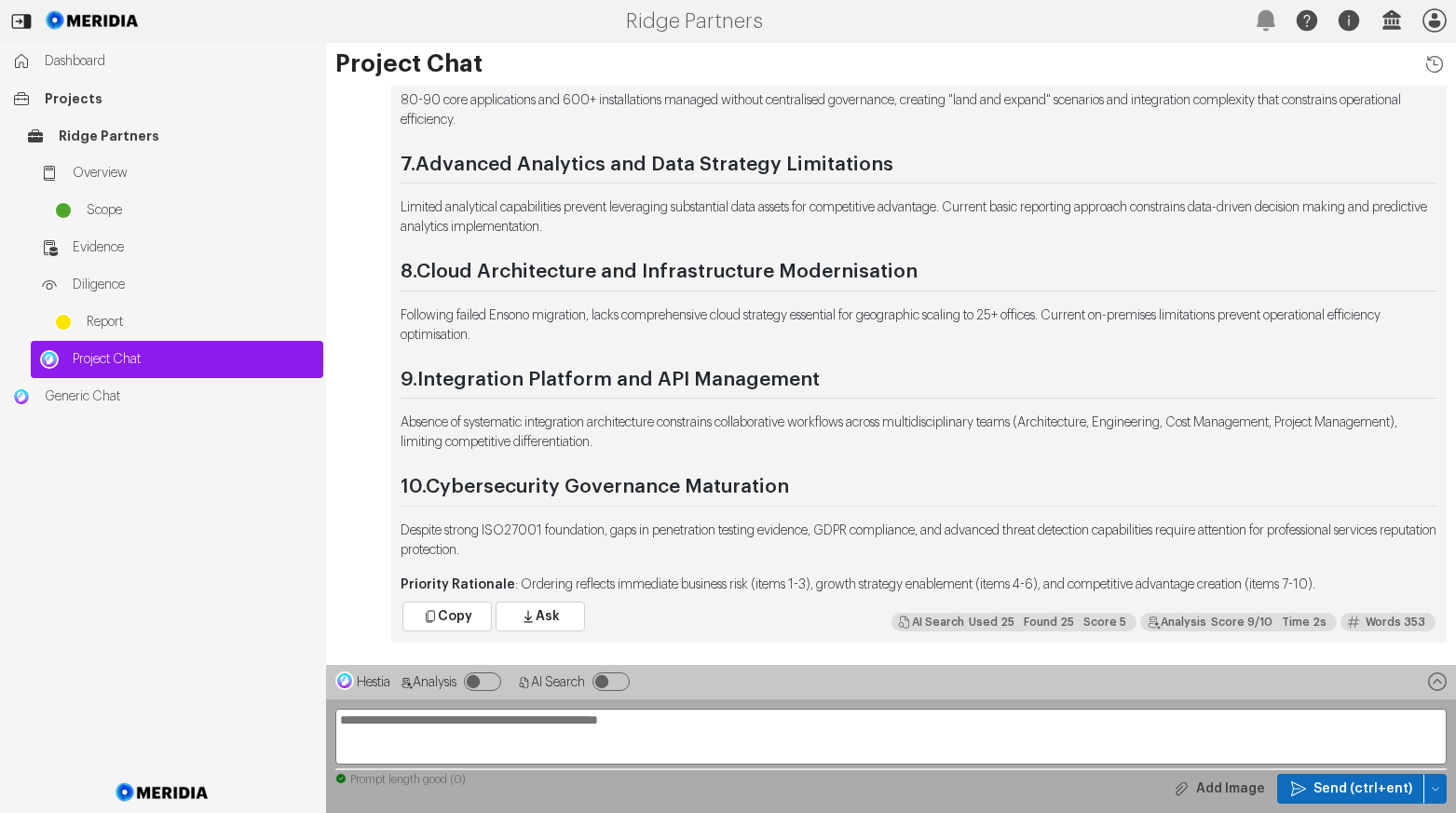
click at [643, 229] on p "Limited analytical capabilities prevent leveraging substantial data assets for …" at bounding box center [919, 218] width 1037 height 39
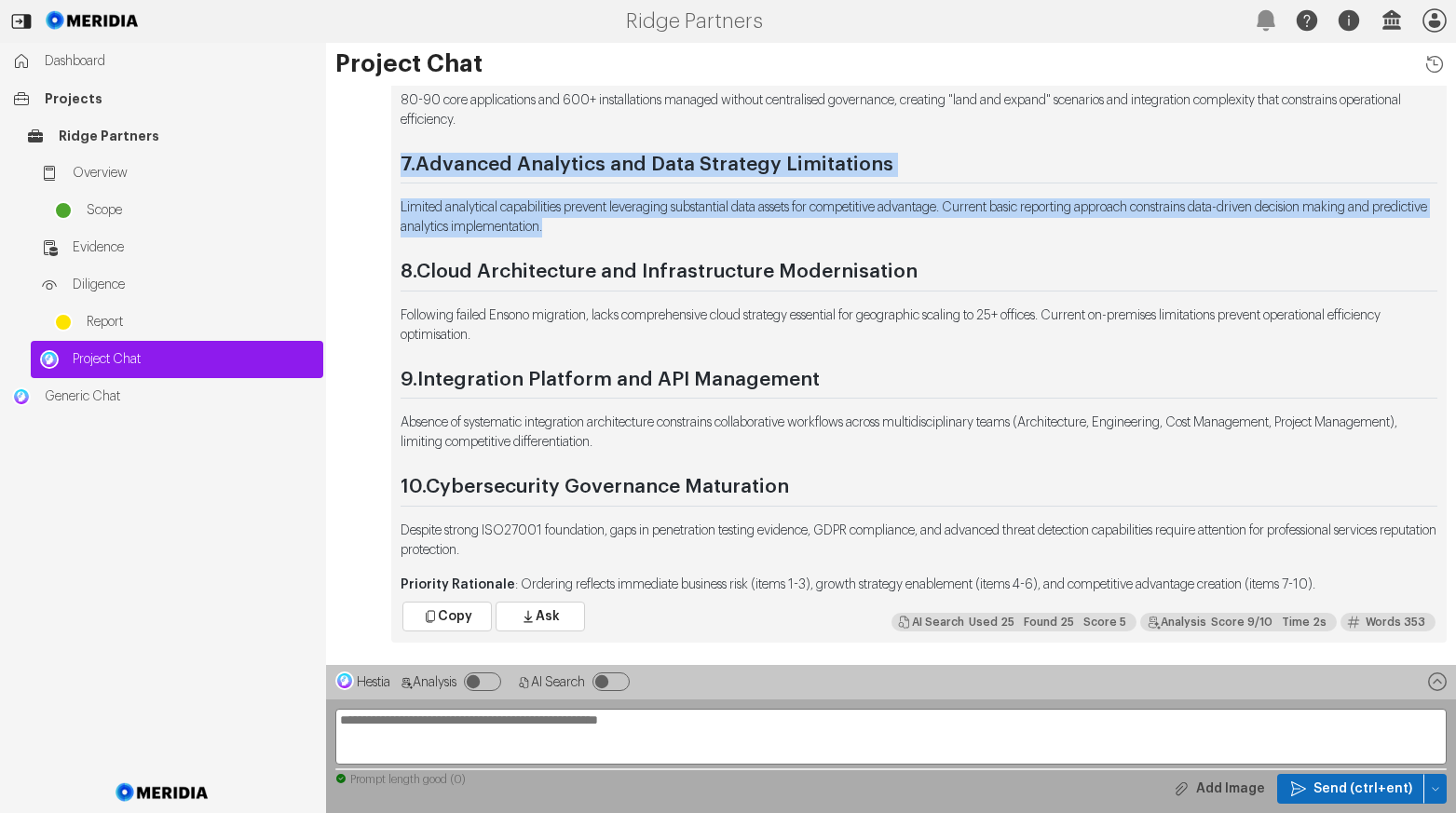
drag, startPoint x: 639, startPoint y: 224, endPoint x: 385, endPoint y: 167, distance: 260.3
click at [385, 167] on div "Based on the Ridge Exit Readiness Report, here are the top ten focus areas orde…" at bounding box center [891, 48] width 1130 height 1186
copy div "7. Advanced Analytics and Data Strategy Limitations Limited analytical capabili…"
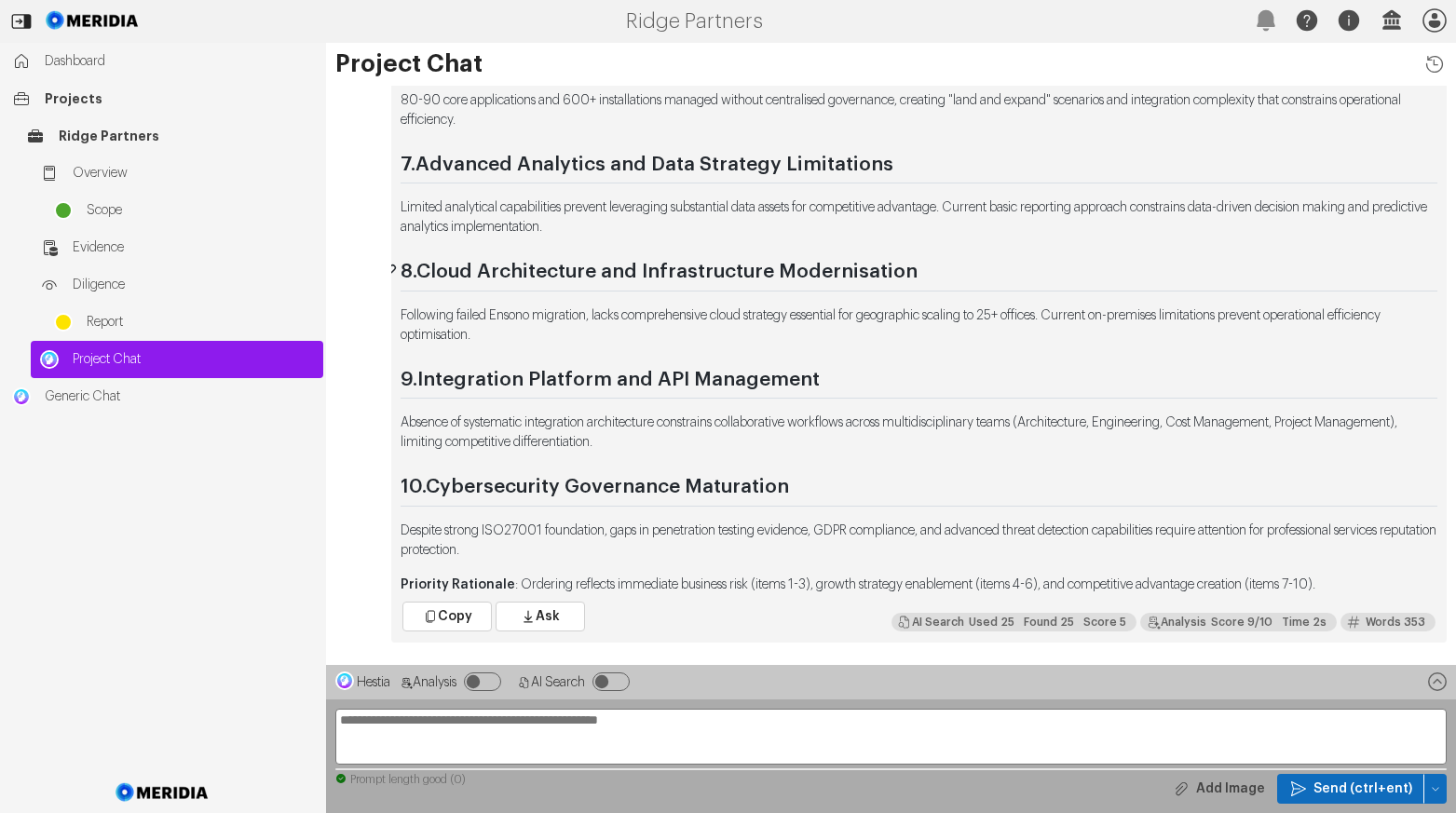
click at [715, 277] on strong "Cloud Architecture and Infrastructure Modernisation" at bounding box center [667, 271] width 502 height 19
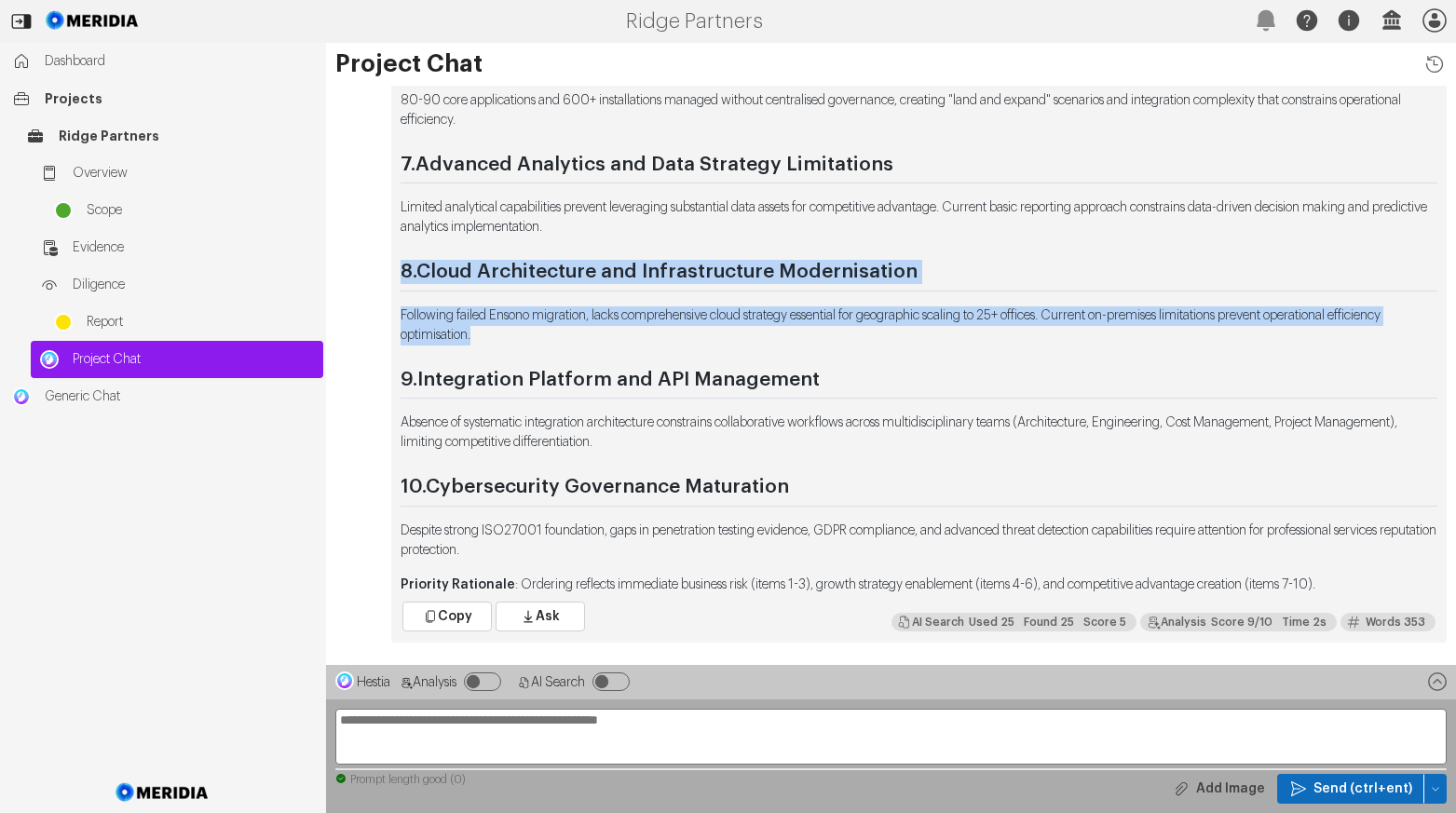
drag, startPoint x: 550, startPoint y: 337, endPoint x: 366, endPoint y: 268, distance: 196.5
click at [366, 268] on div "Based on the Ridge Exit Readiness Report, here are the top ten focus areas orde…" at bounding box center [891, 48] width 1130 height 1186
copy div "8. Cloud Architecture and Infrastructure Modernisation Following failed Ensono …"
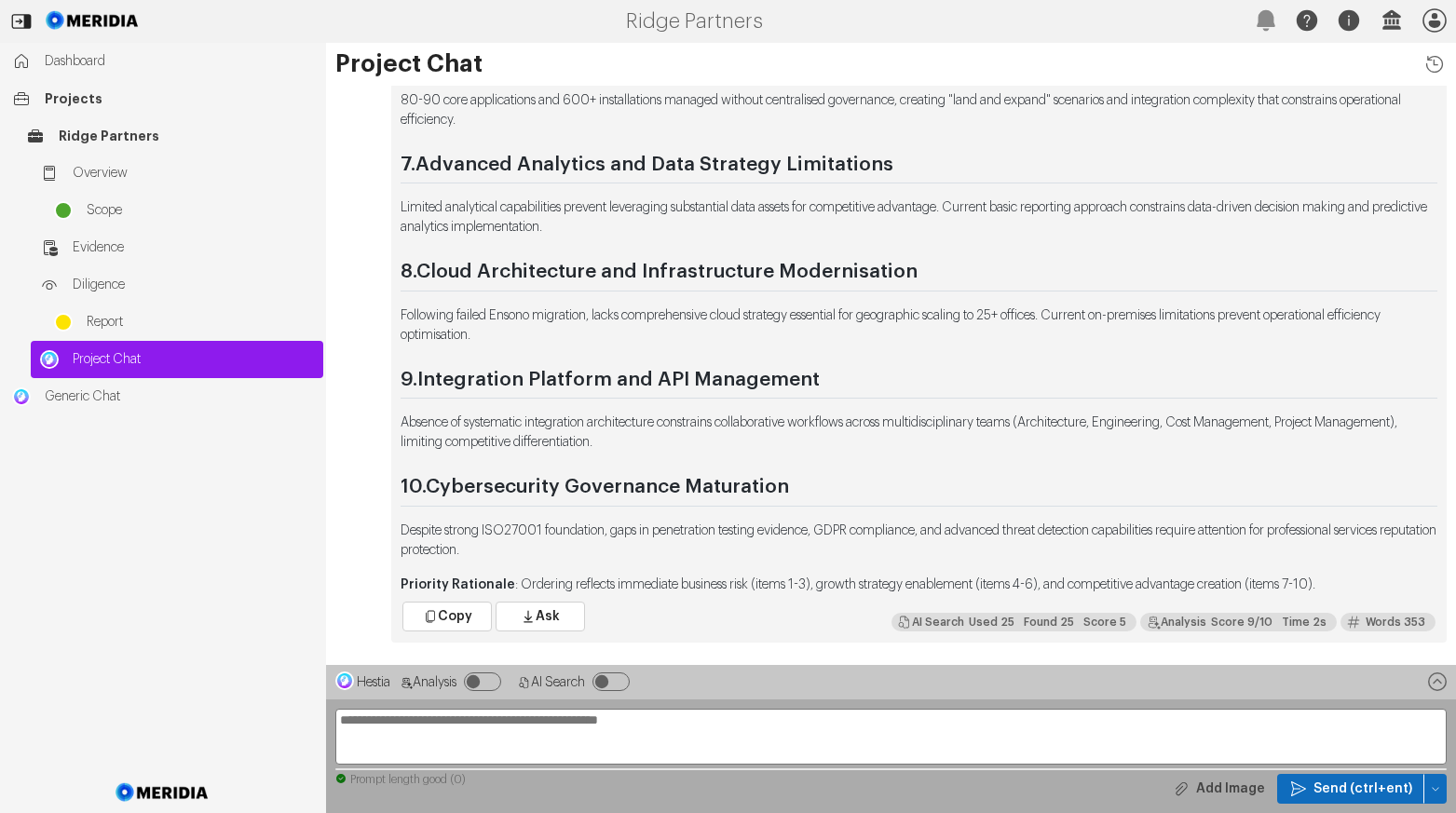
click at [705, 440] on p "Absence of systematic integration architecture constrains collaborative workflo…" at bounding box center [919, 432] width 1037 height 39
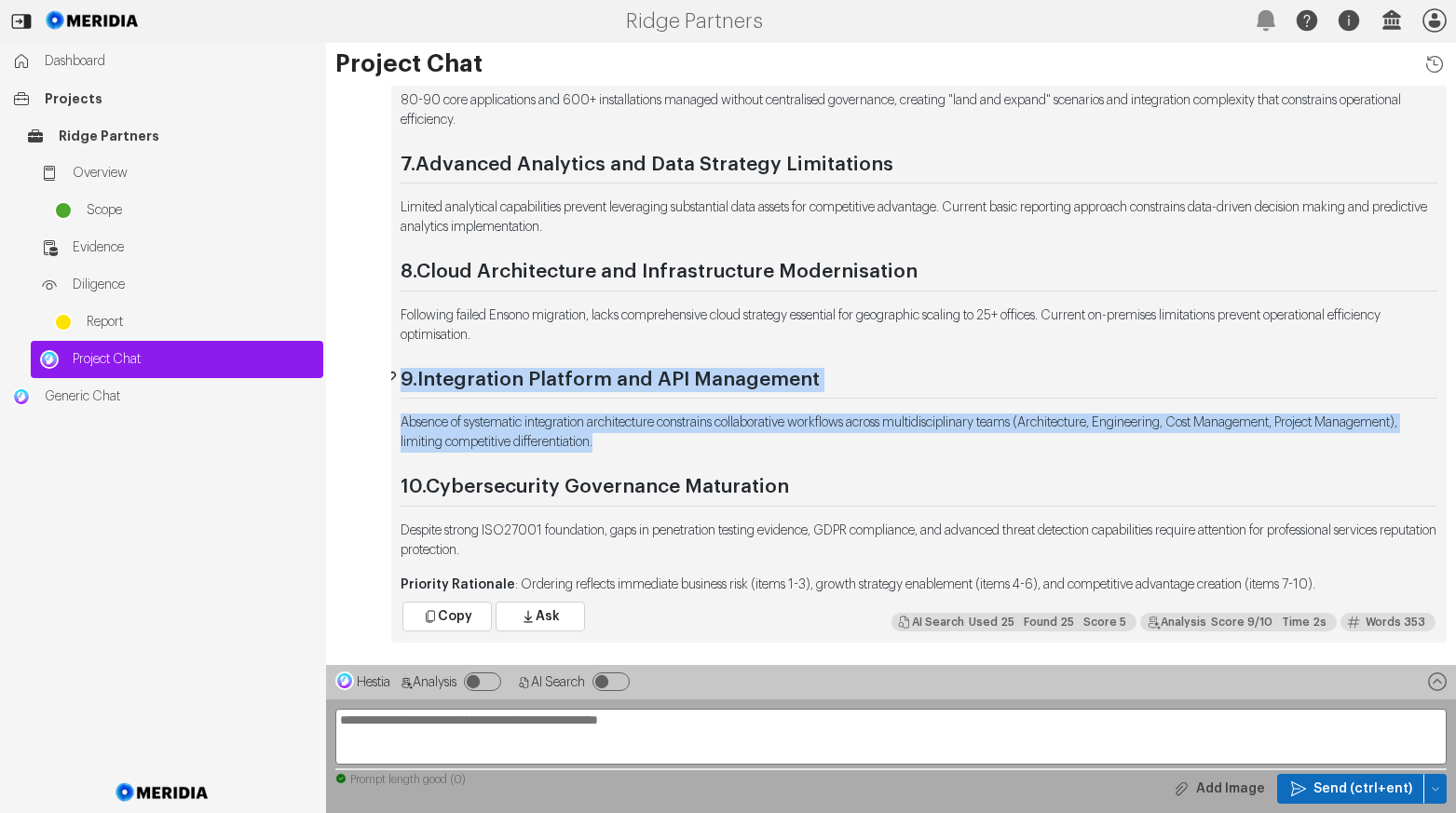
drag, startPoint x: 699, startPoint y: 442, endPoint x: 398, endPoint y: 378, distance: 307.7
click at [401, 378] on div "Based on the Ridge Exit Readiness Report, here are the top ten focus areas orde…" at bounding box center [919, 29] width 1037 height 1129
copy div "9. Integration Platform and API Management Absence of systematic integration ar…"
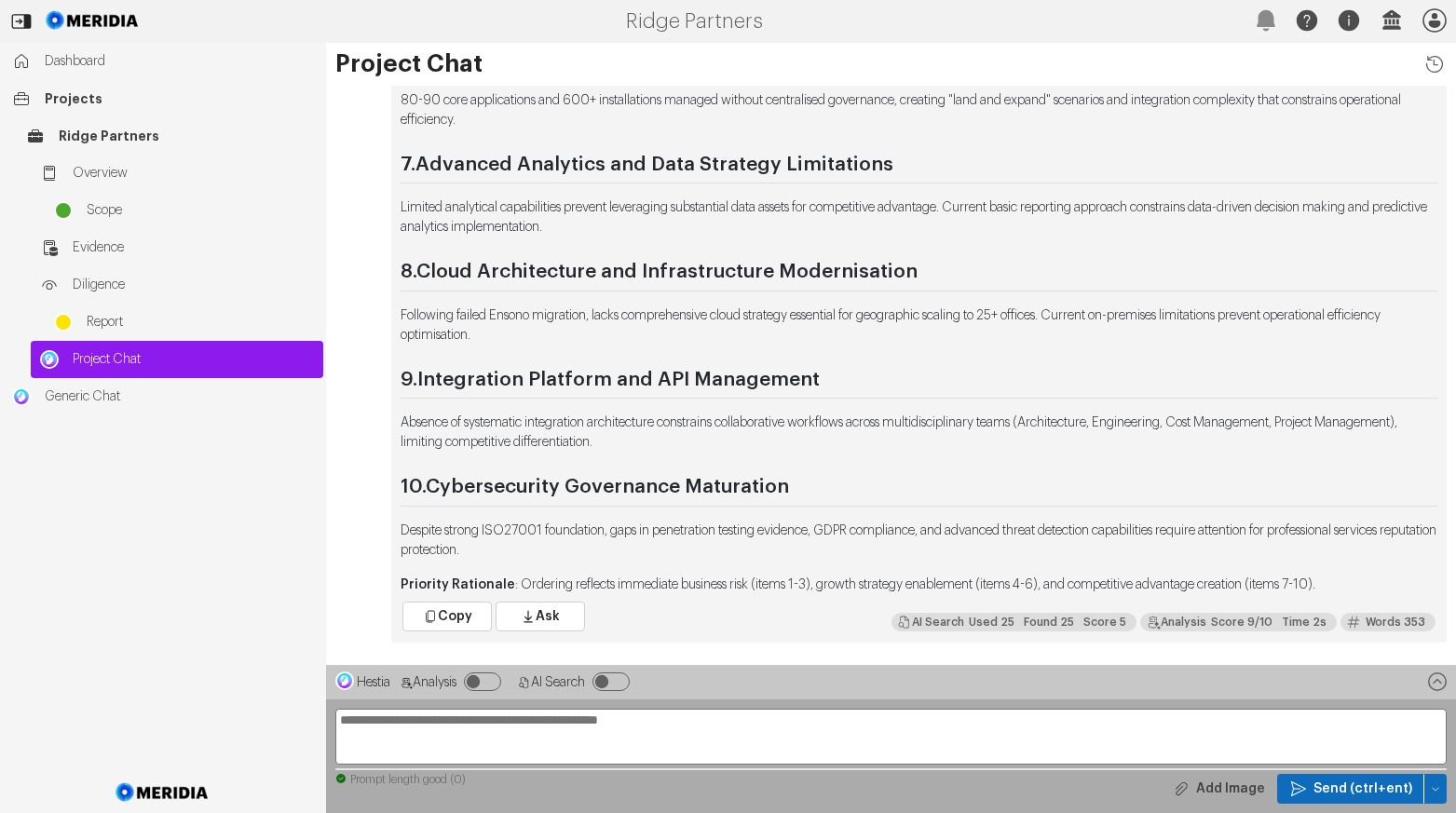
click at [608, 548] on p "Despite strong ISO27001 foundation, gaps in penetration testing evidence, GDPR …" at bounding box center [919, 541] width 1037 height 39
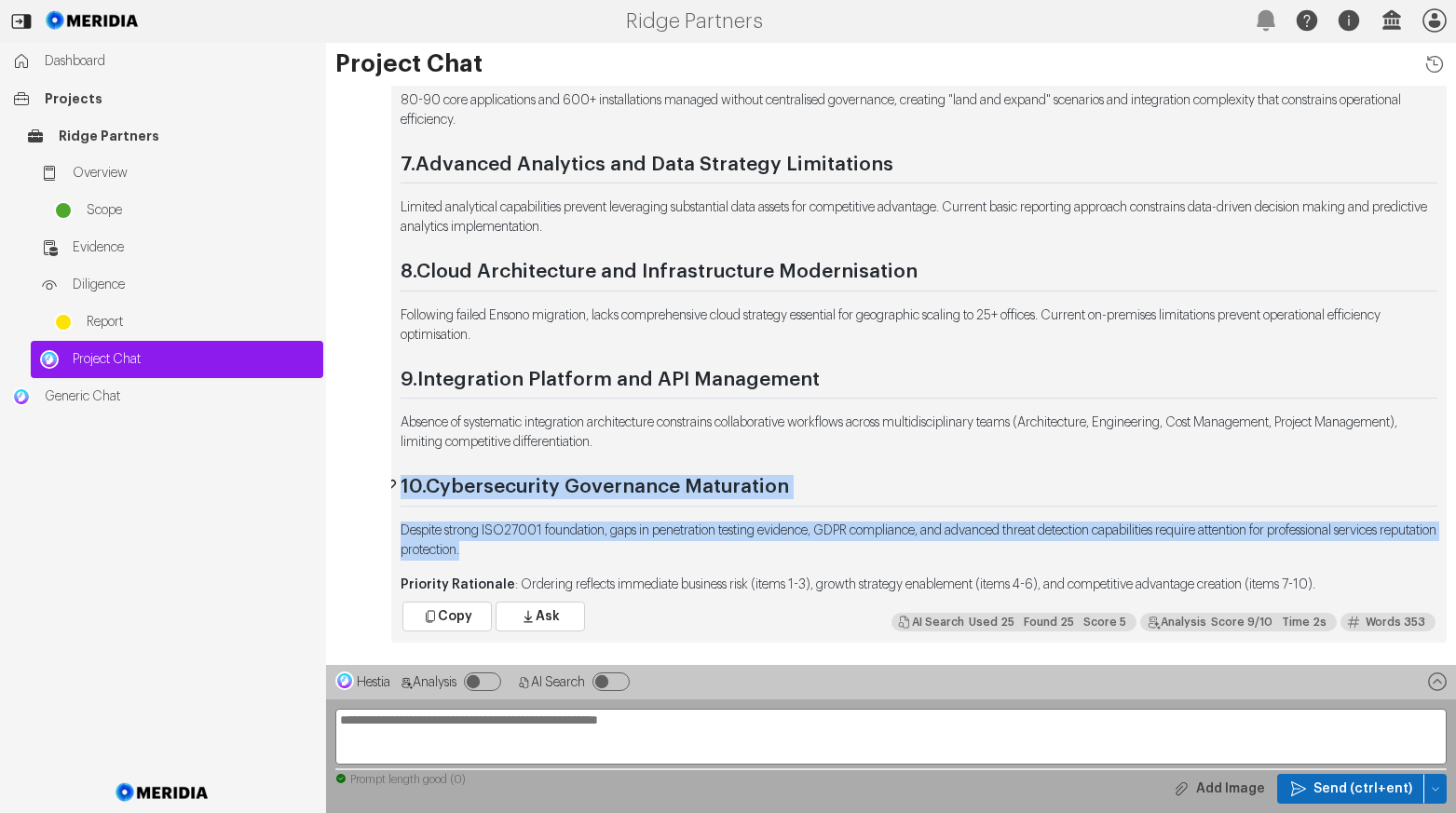
drag, startPoint x: 587, startPoint y: 553, endPoint x: 392, endPoint y: 486, distance: 206.2
click at [401, 486] on div "Based on the Ridge Exit Readiness Report, here are the top ten focus areas orde…" at bounding box center [919, 29] width 1037 height 1129
